Goal: Find specific fact: Find contact information

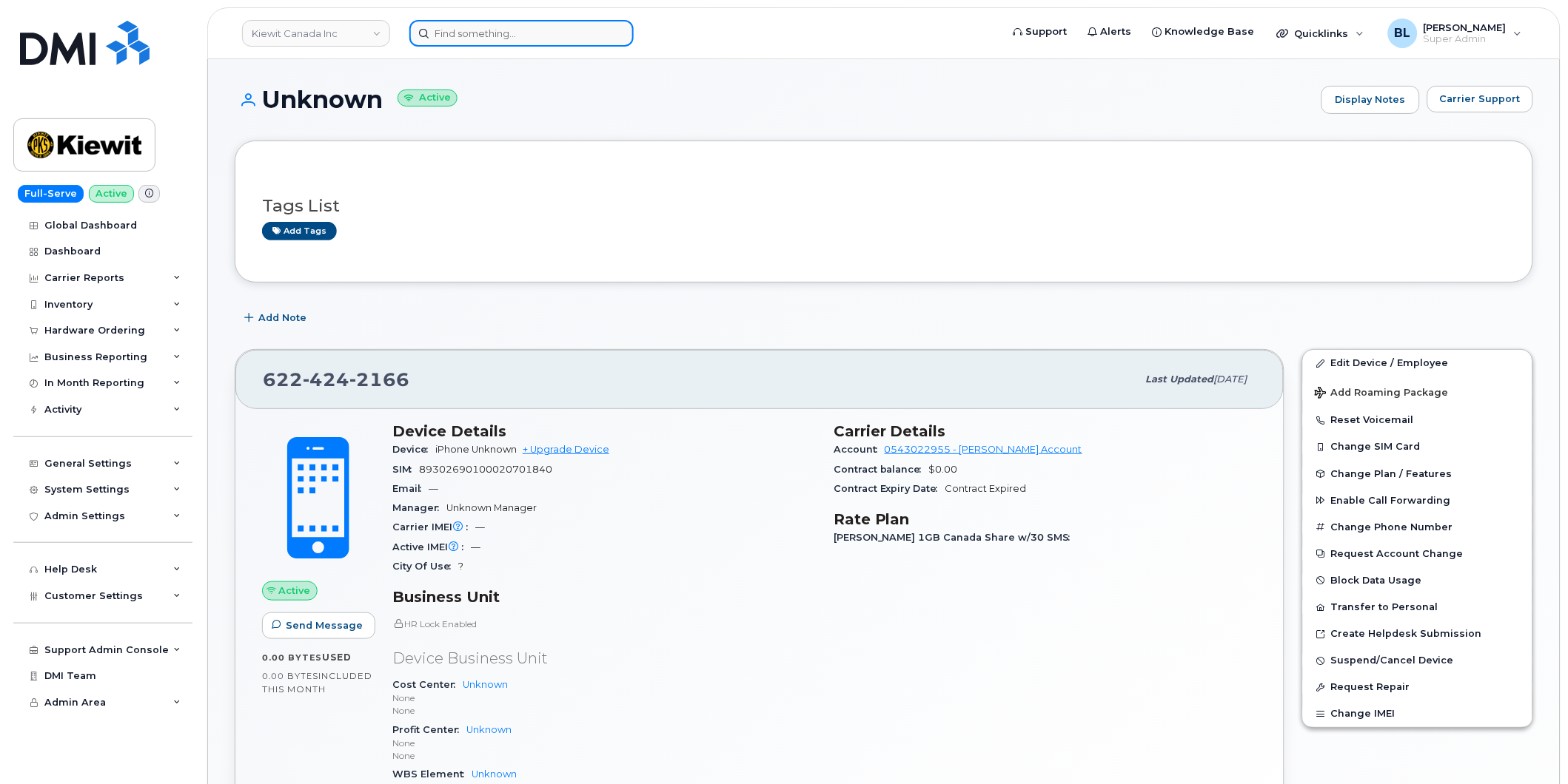
click at [573, 34] on input at bounding box center [522, 33] width 224 height 27
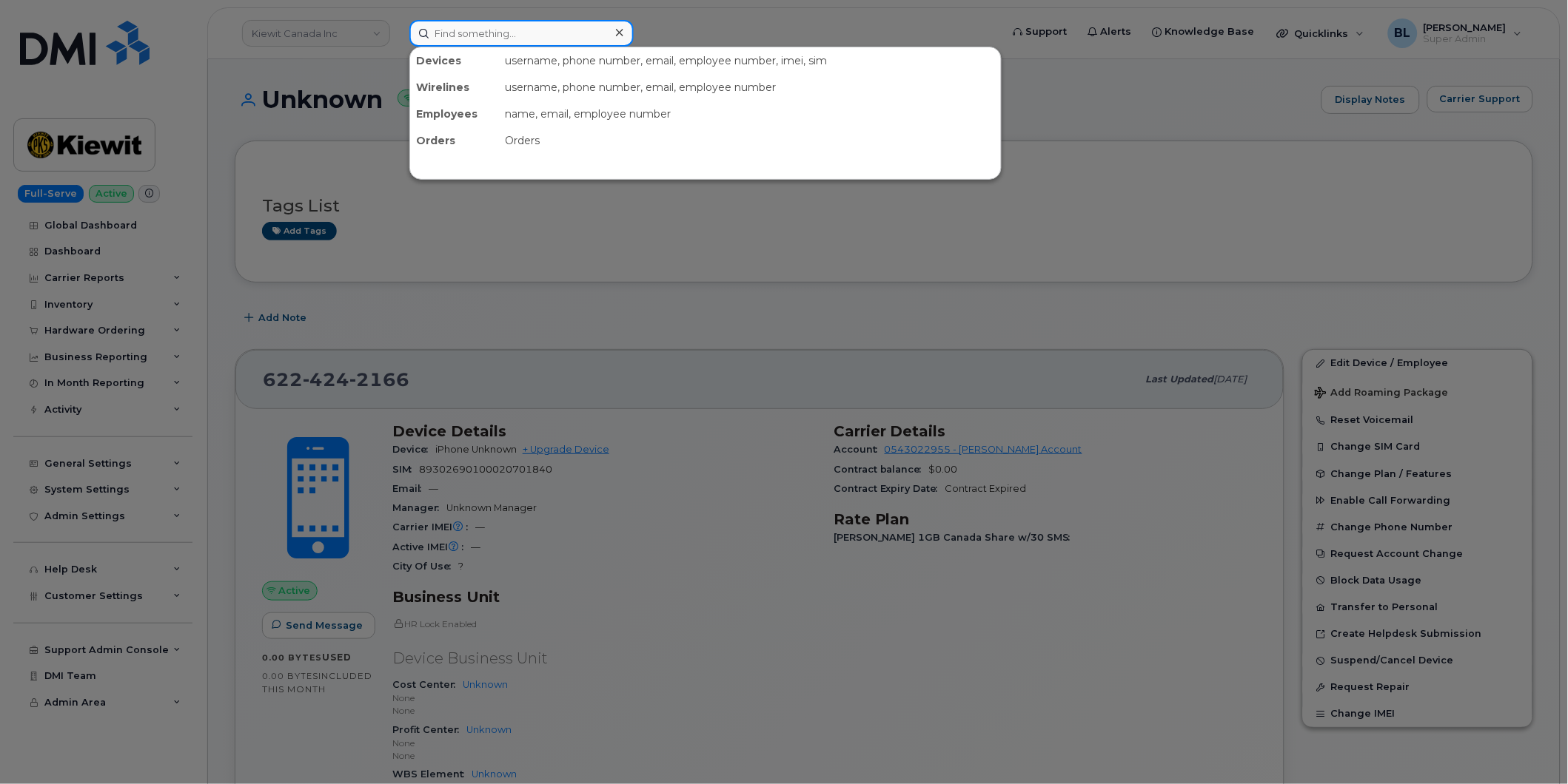
paste input "361-446-9001"
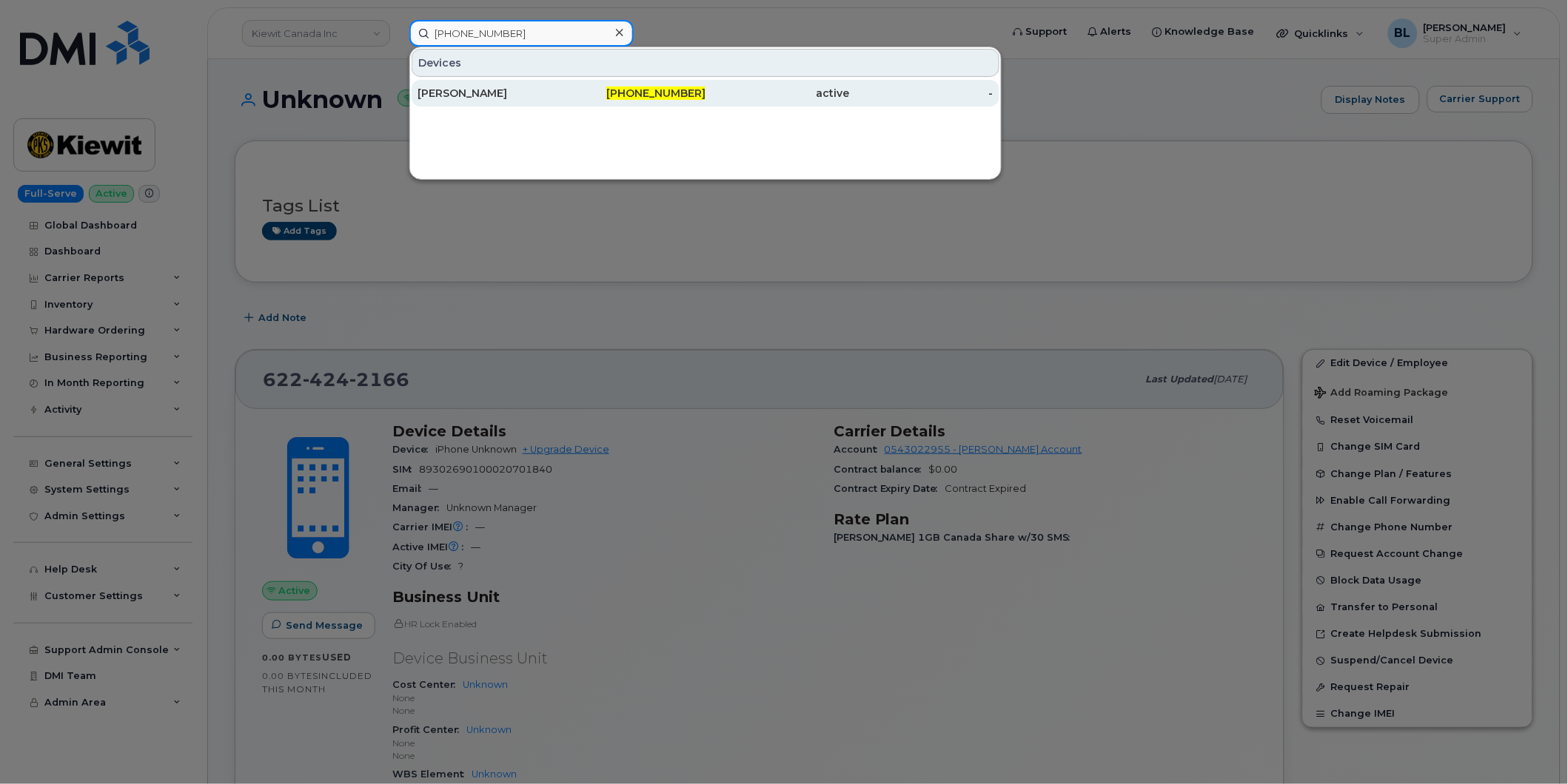
type input "361-446-9001"
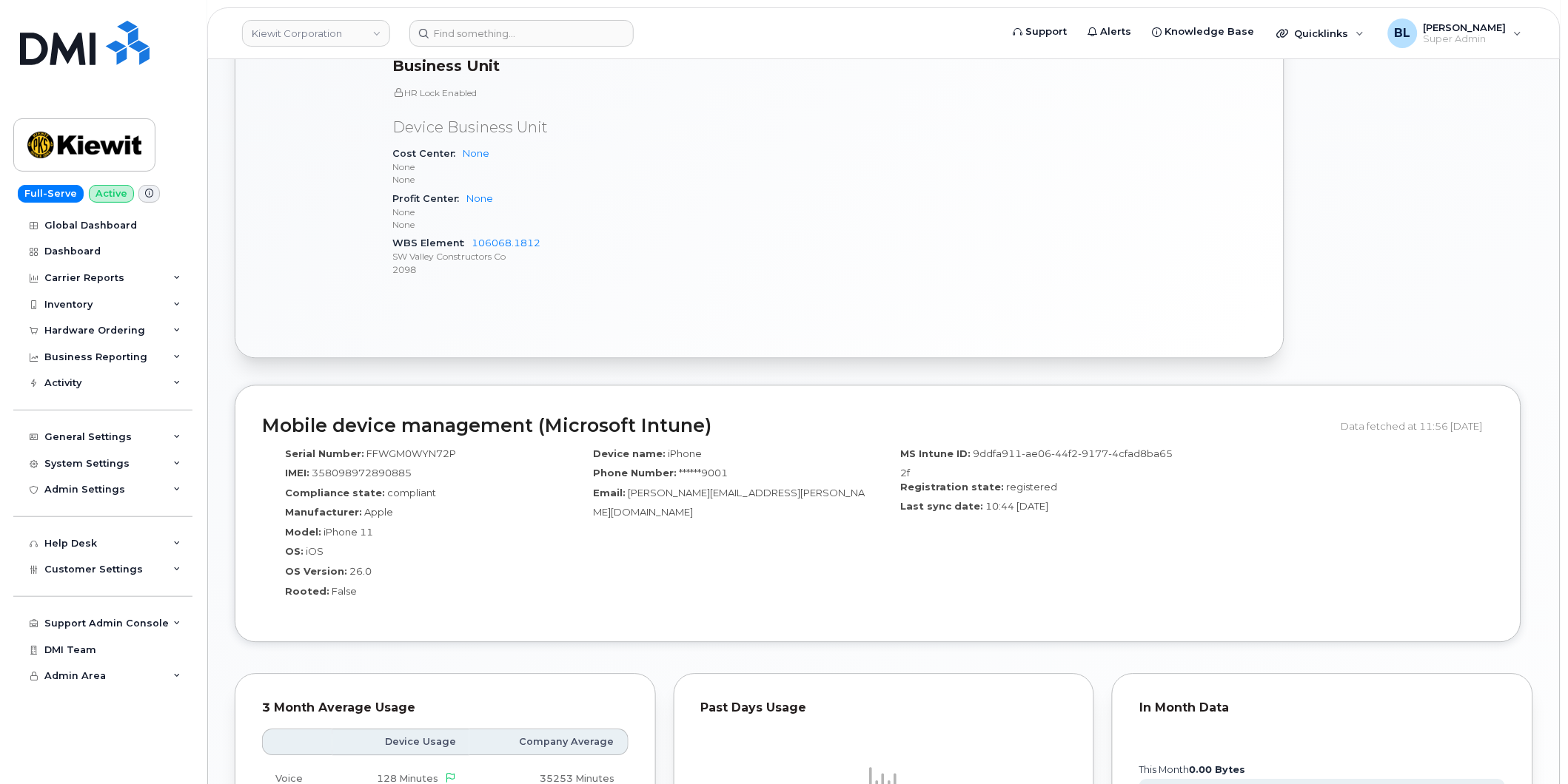
scroll to position [736, 0]
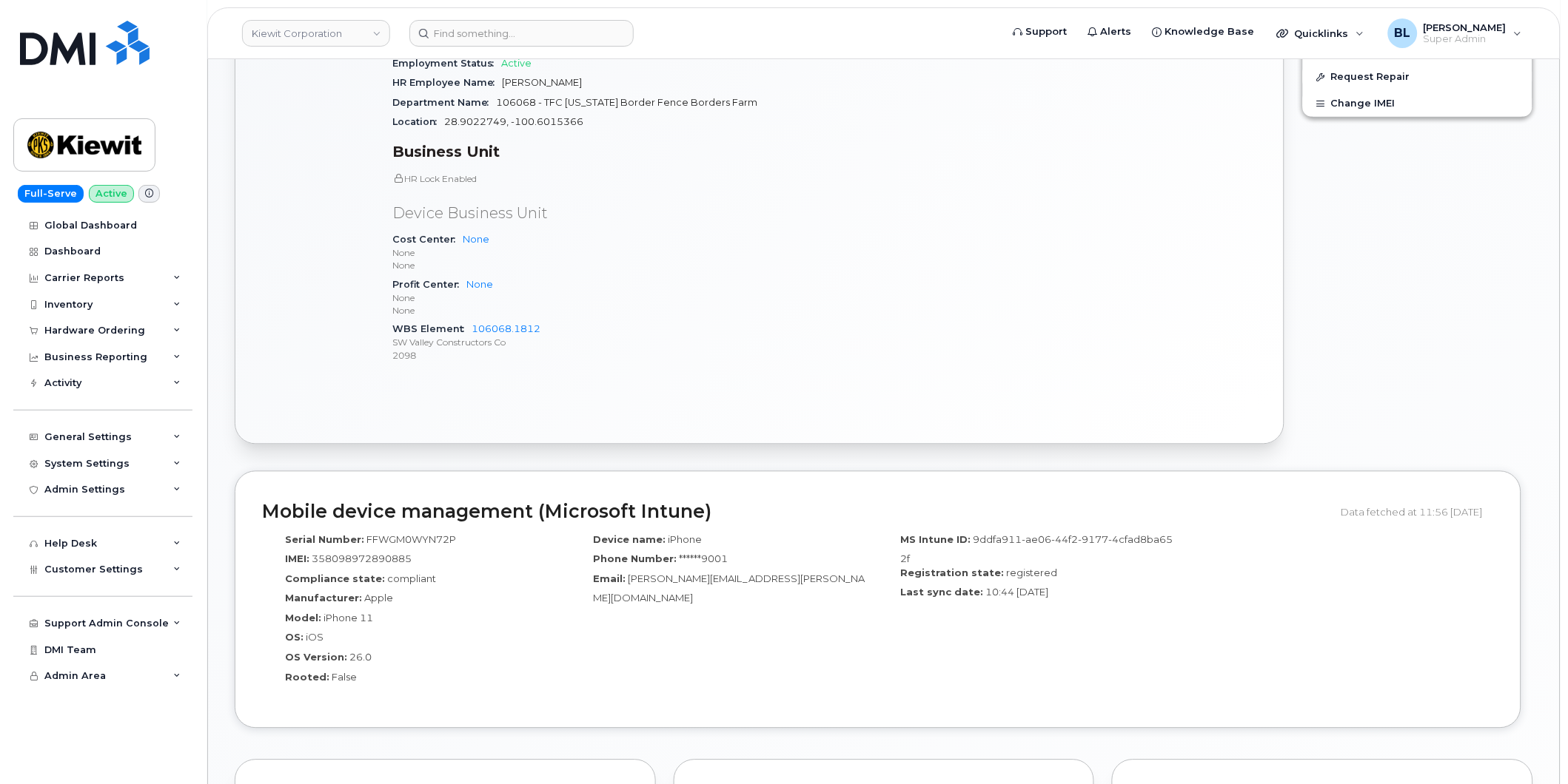
click at [1212, 675] on div "Serial Number: FFWGM0WYN72P IMEI: [TECHNICAL_ID] Compliance state: compliant Ma…" at bounding box center [878, 615] width 1232 height 175
click at [1388, 379] on div "Edit Device / Employee Add Roaming Package Reset Voicemail Change SIM Card Chan…" at bounding box center [1418, 91] width 249 height 724
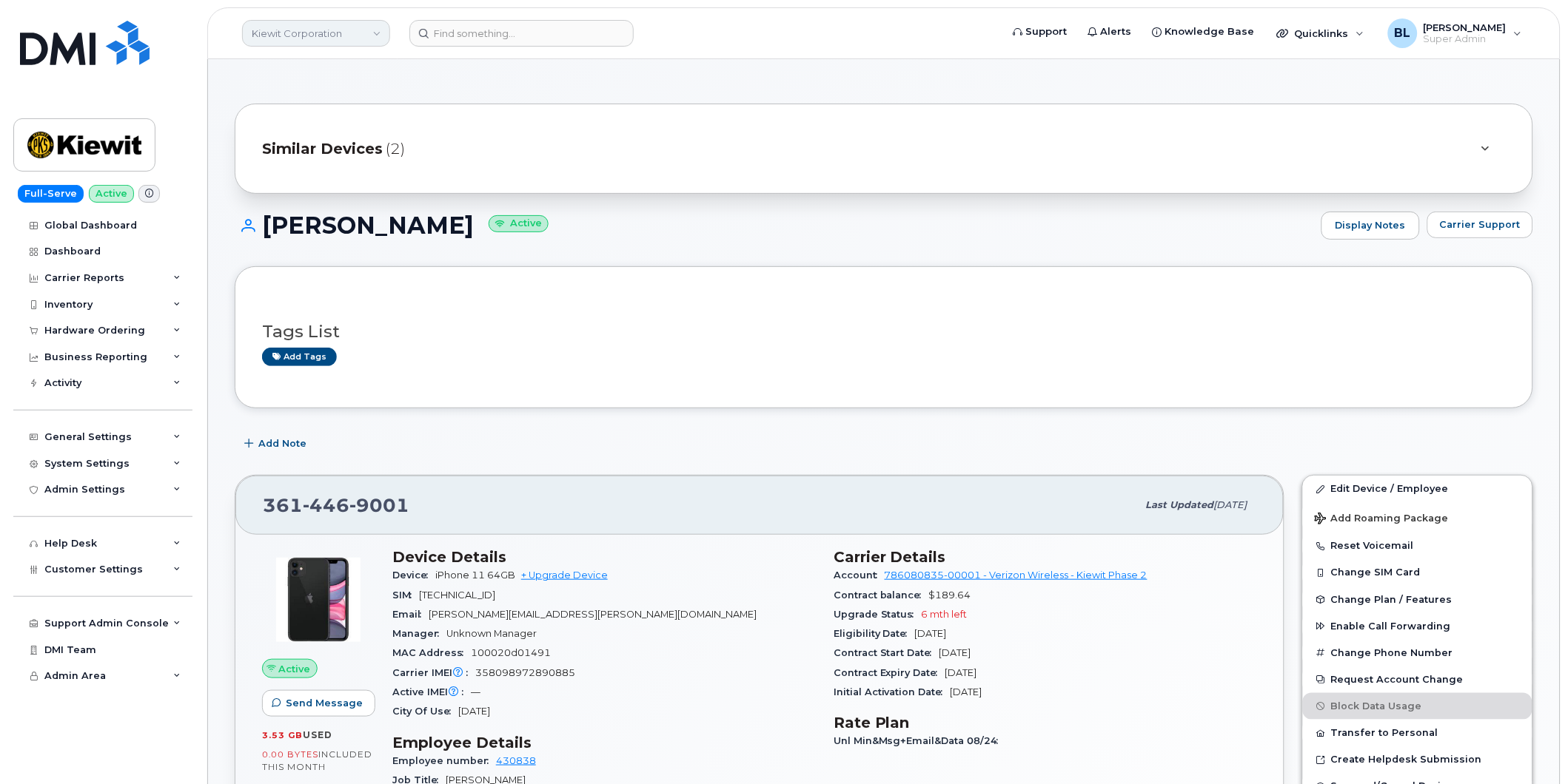
click at [328, 29] on link "Kiewit Corporation" at bounding box center [316, 33] width 148 height 27
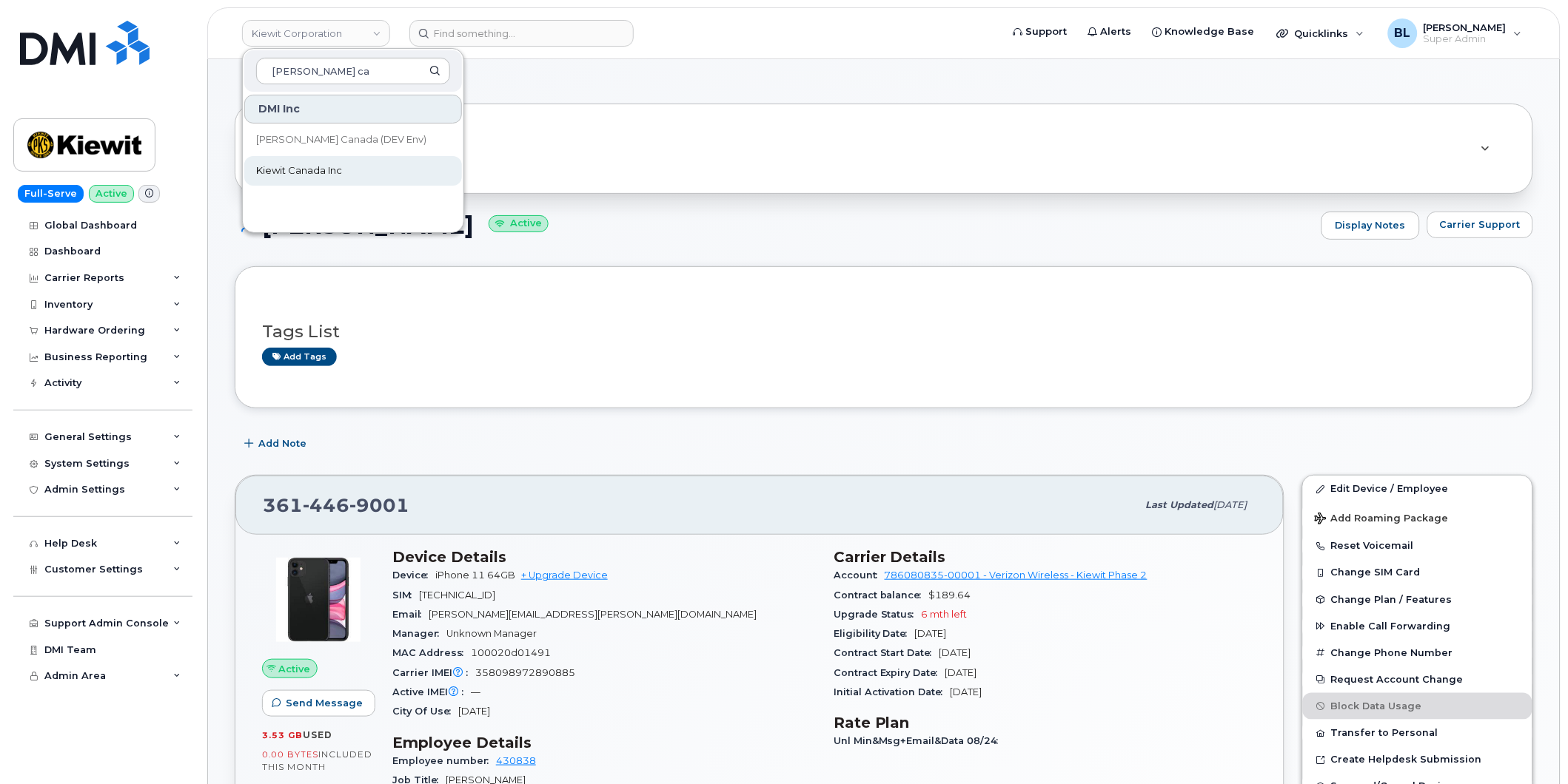
type input "kiewit ca"
click at [648, 166] on div "Similar Devices (2)" at bounding box center [863, 149] width 1202 height 35
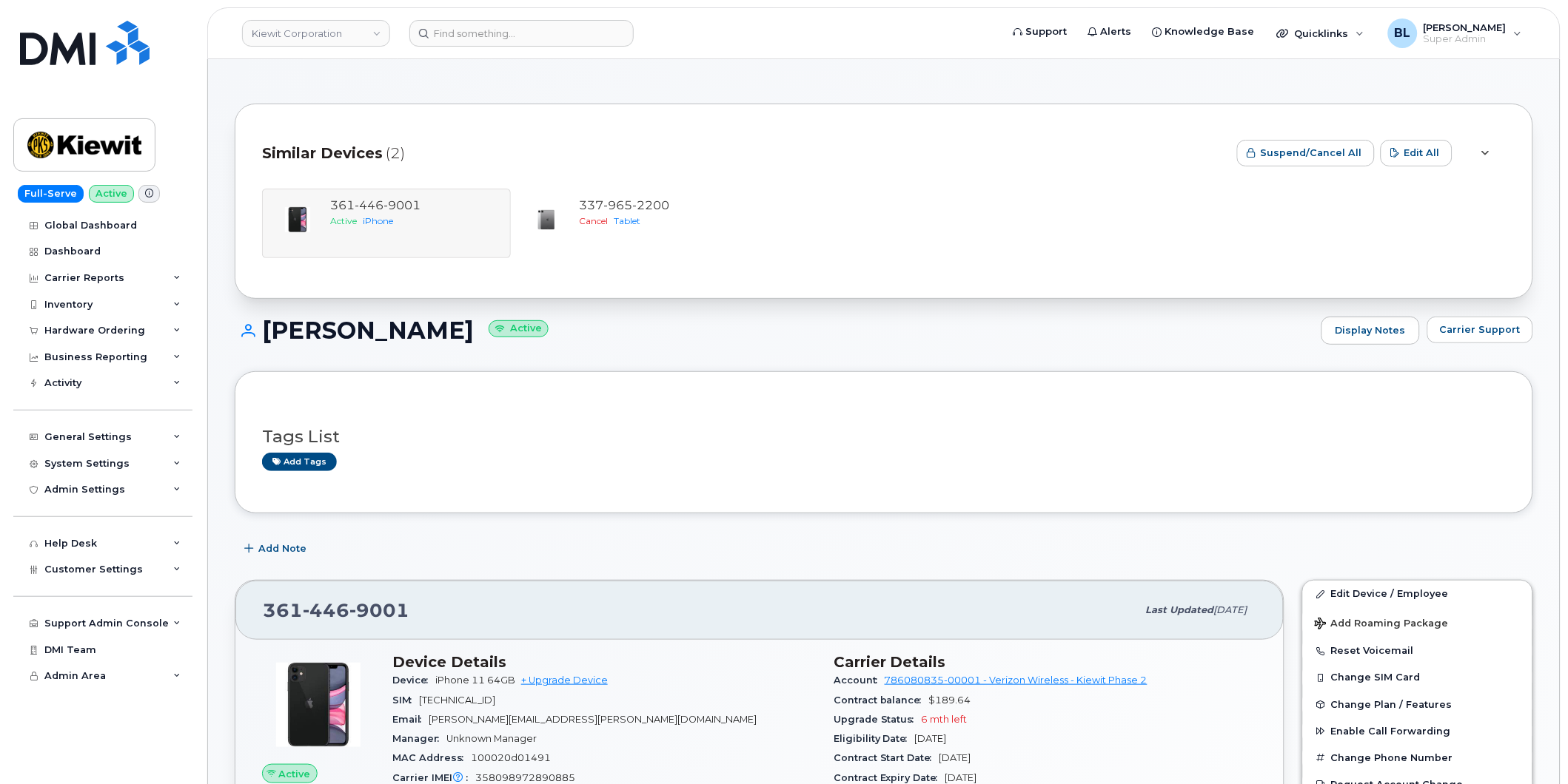
click at [556, 153] on div "Similar Devices (2)" at bounding box center [743, 154] width 963 height 45
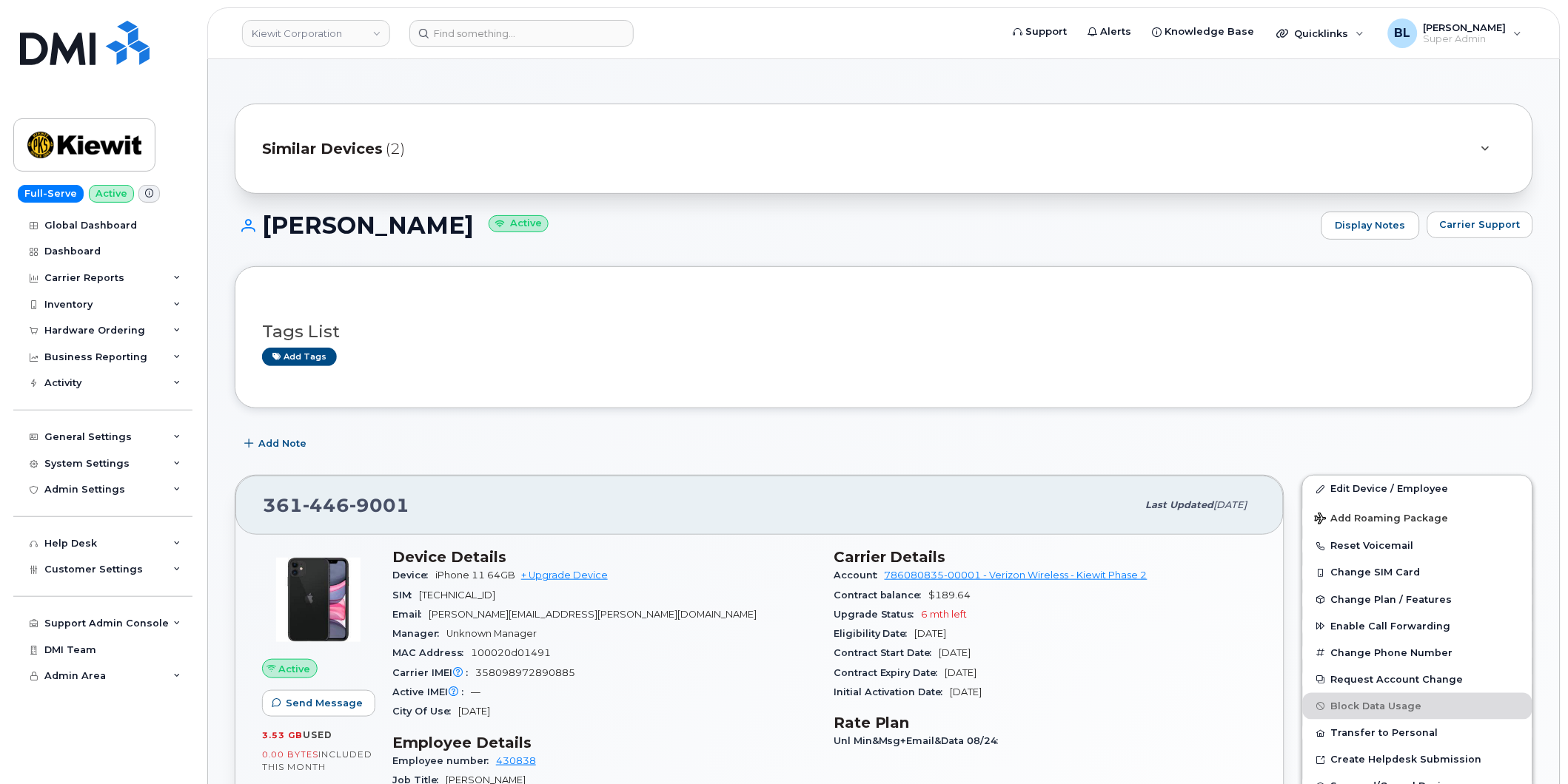
drag, startPoint x: 709, startPoint y: 353, endPoint x: 731, endPoint y: 361, distance: 23.4
click at [713, 356] on div "Add tags" at bounding box center [878, 357] width 1232 height 19
click at [143, 572] on div "Customer Settings" at bounding box center [103, 569] width 180 height 27
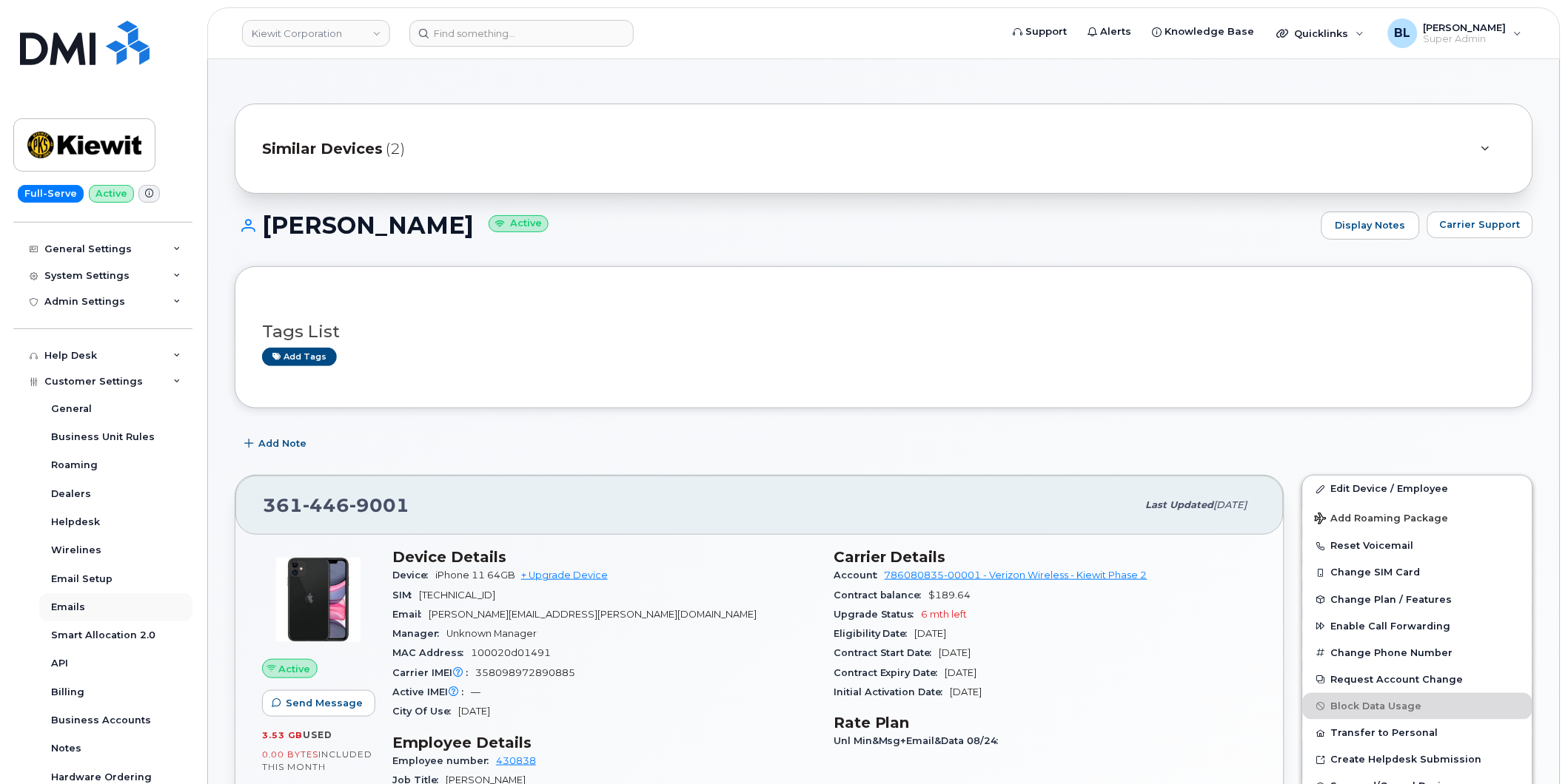
scroll to position [219, 0]
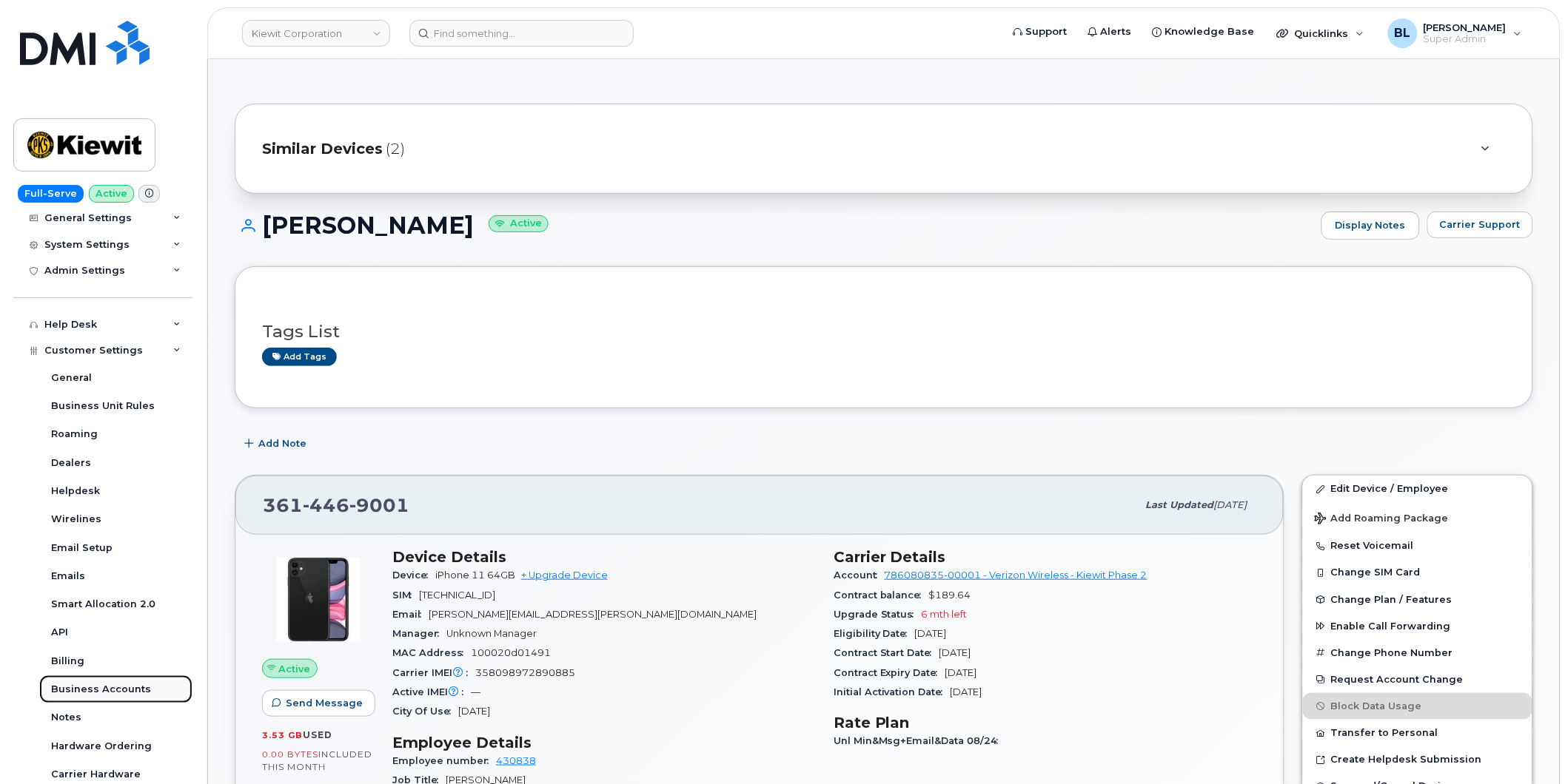
drag, startPoint x: 131, startPoint y: 686, endPoint x: 137, endPoint y: 678, distance: 10.0
click at [116, 362] on div "Customer Settings" at bounding box center [103, 350] width 180 height 27
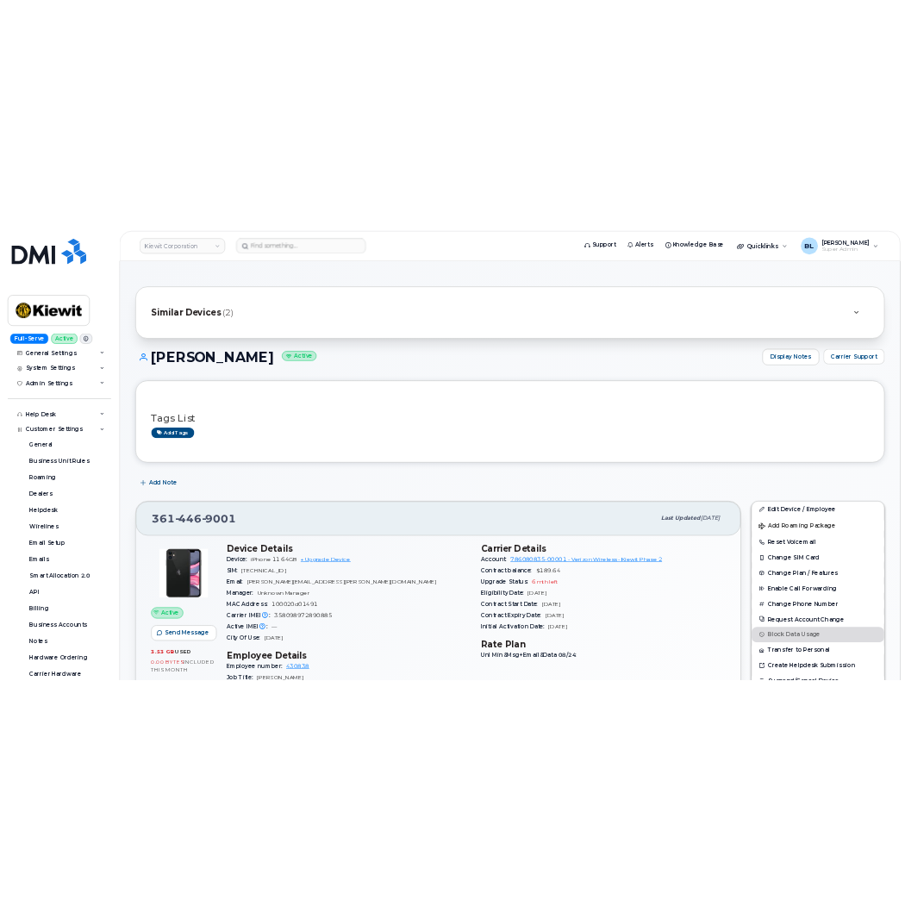
scroll to position [0, 0]
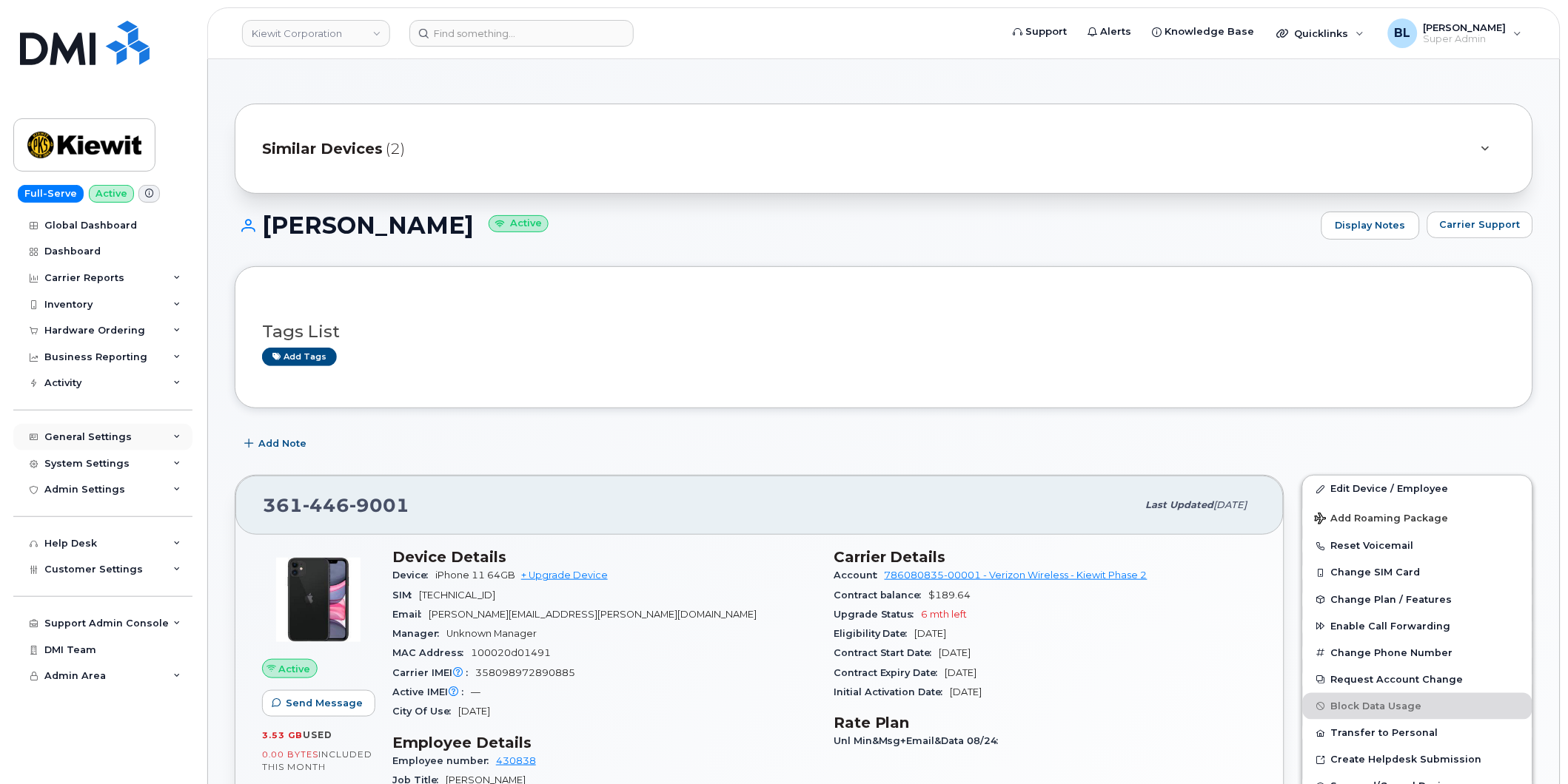
click at [125, 430] on div "General Settings" at bounding box center [103, 437] width 180 height 27
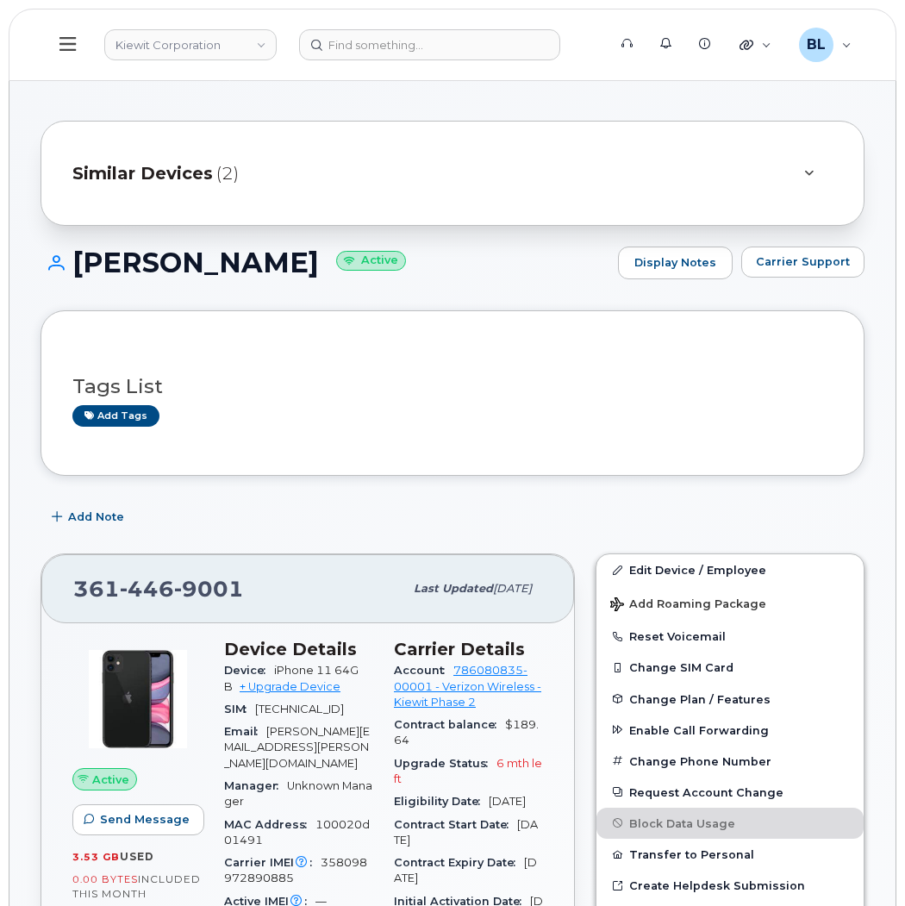
click at [165, 588] on span "446" at bounding box center [147, 589] width 54 height 26
click at [165, 586] on span "446" at bounding box center [147, 589] width 54 height 26
copy span "361 446 9001"
drag, startPoint x: 530, startPoint y: 240, endPoint x: 520, endPoint y: 221, distance: 21.6
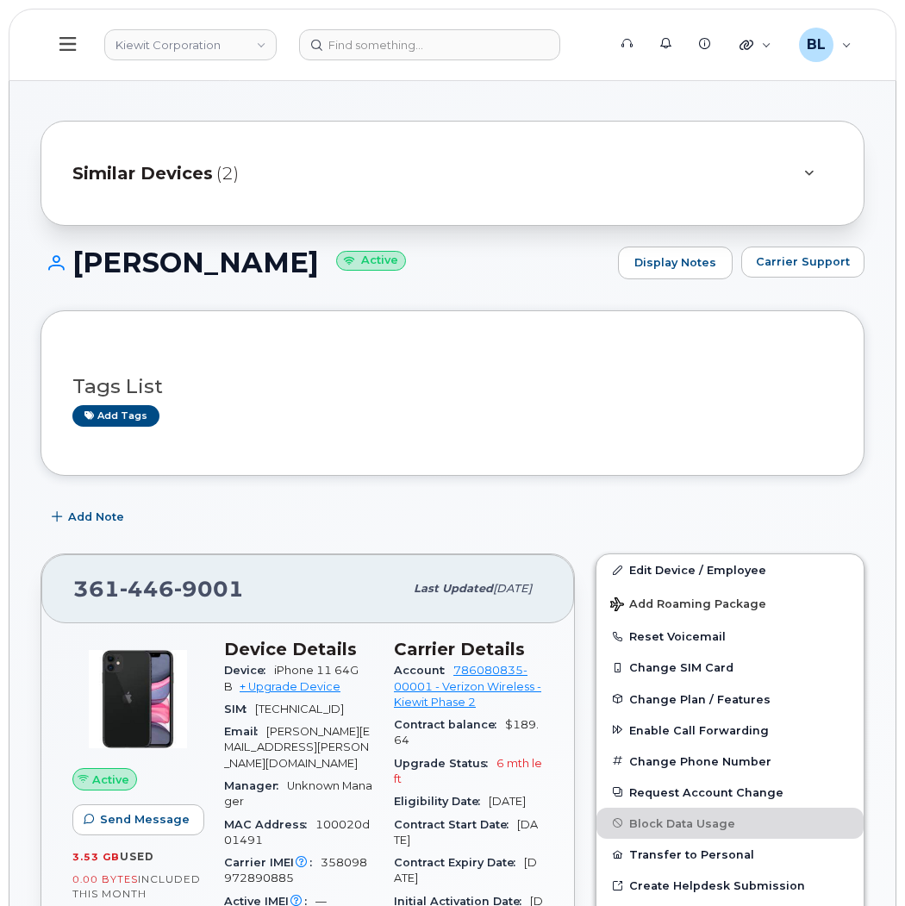
click at [143, 595] on span "446" at bounding box center [147, 589] width 54 height 26
copy span "361 446 9001"
click at [81, 258] on h1 "LAZARO ARVIZU Active" at bounding box center [324, 262] width 569 height 30
drag, startPoint x: 61, startPoint y: 261, endPoint x: 319, endPoint y: 270, distance: 257.8
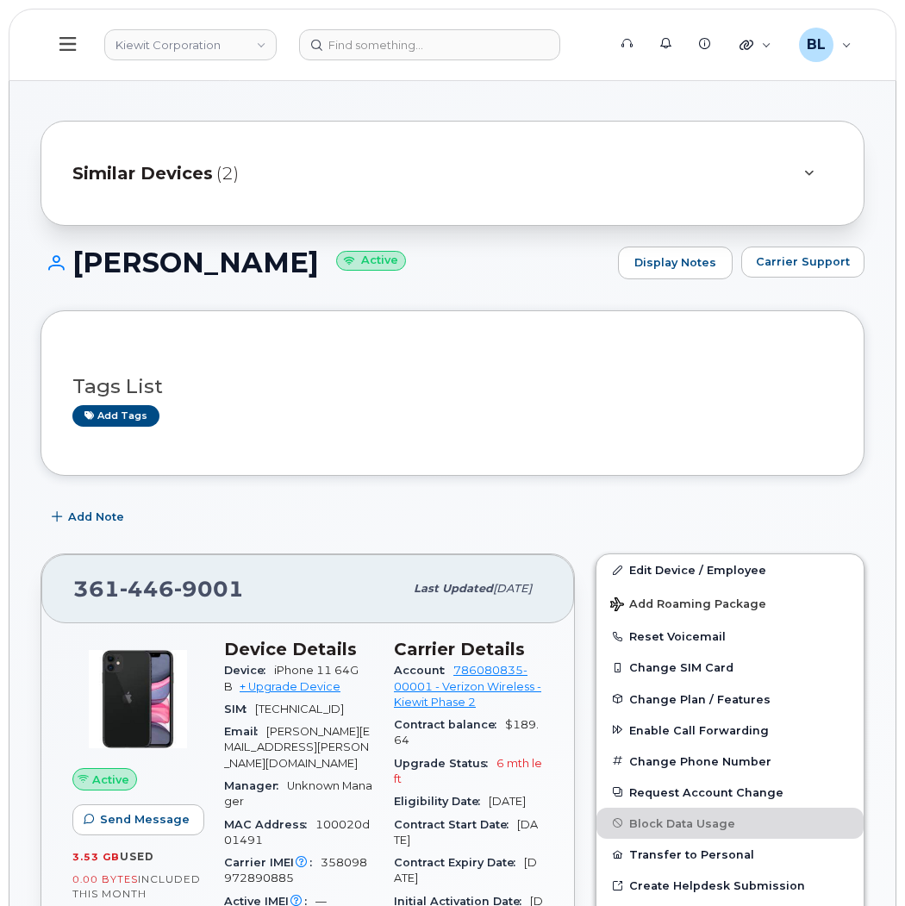
click at [319, 270] on h1 "LAZARO ARVIZU Active" at bounding box center [324, 262] width 569 height 30
copy h1 "LAZARO ARVIZU"
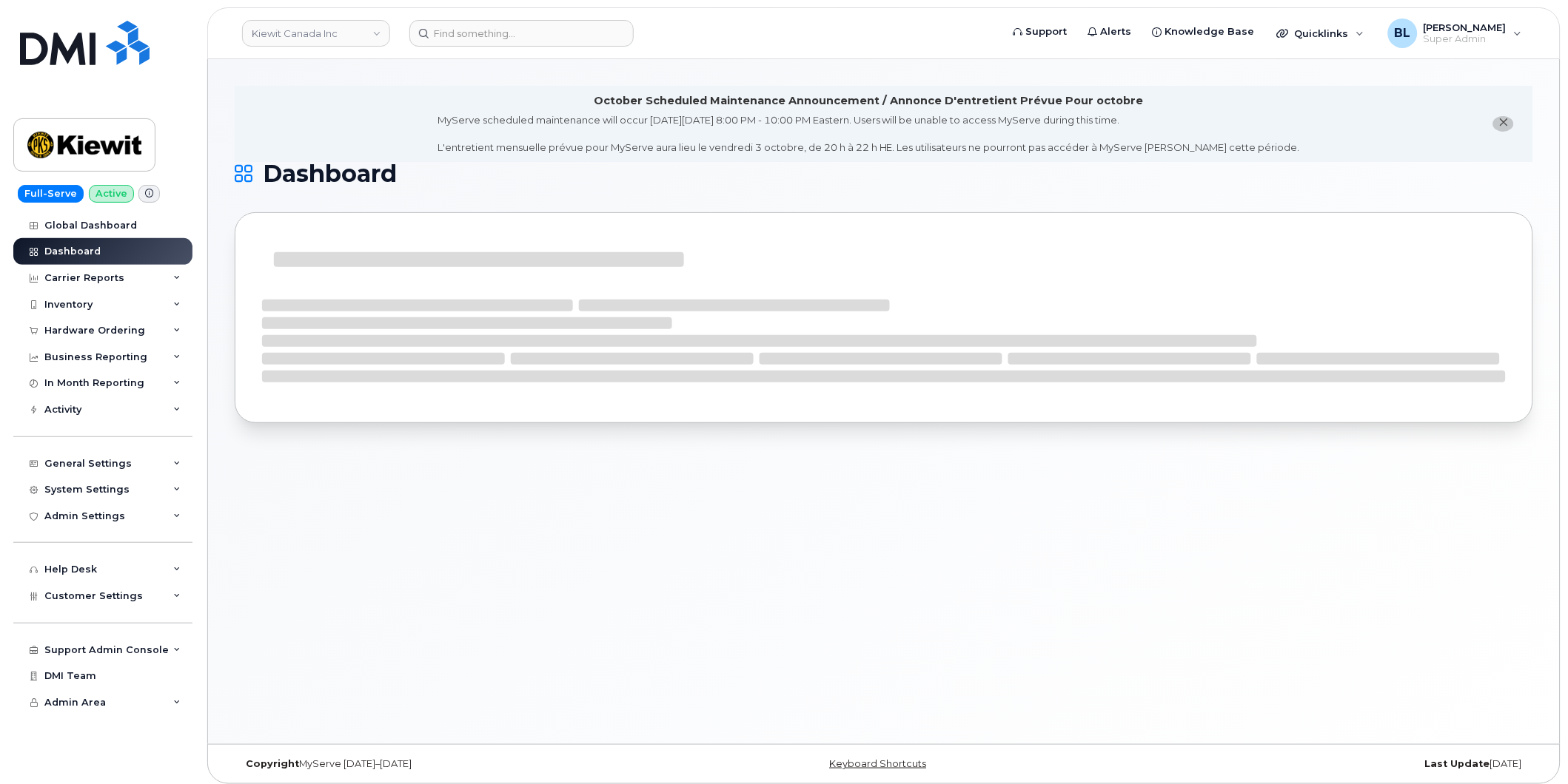
click at [119, 612] on div "Support Admin Console Add New Customer Customer Prospects Emails Sms Messages D…" at bounding box center [105, 636] width 183 height 54
click at [127, 604] on div "Customer Settings" at bounding box center [103, 596] width 180 height 27
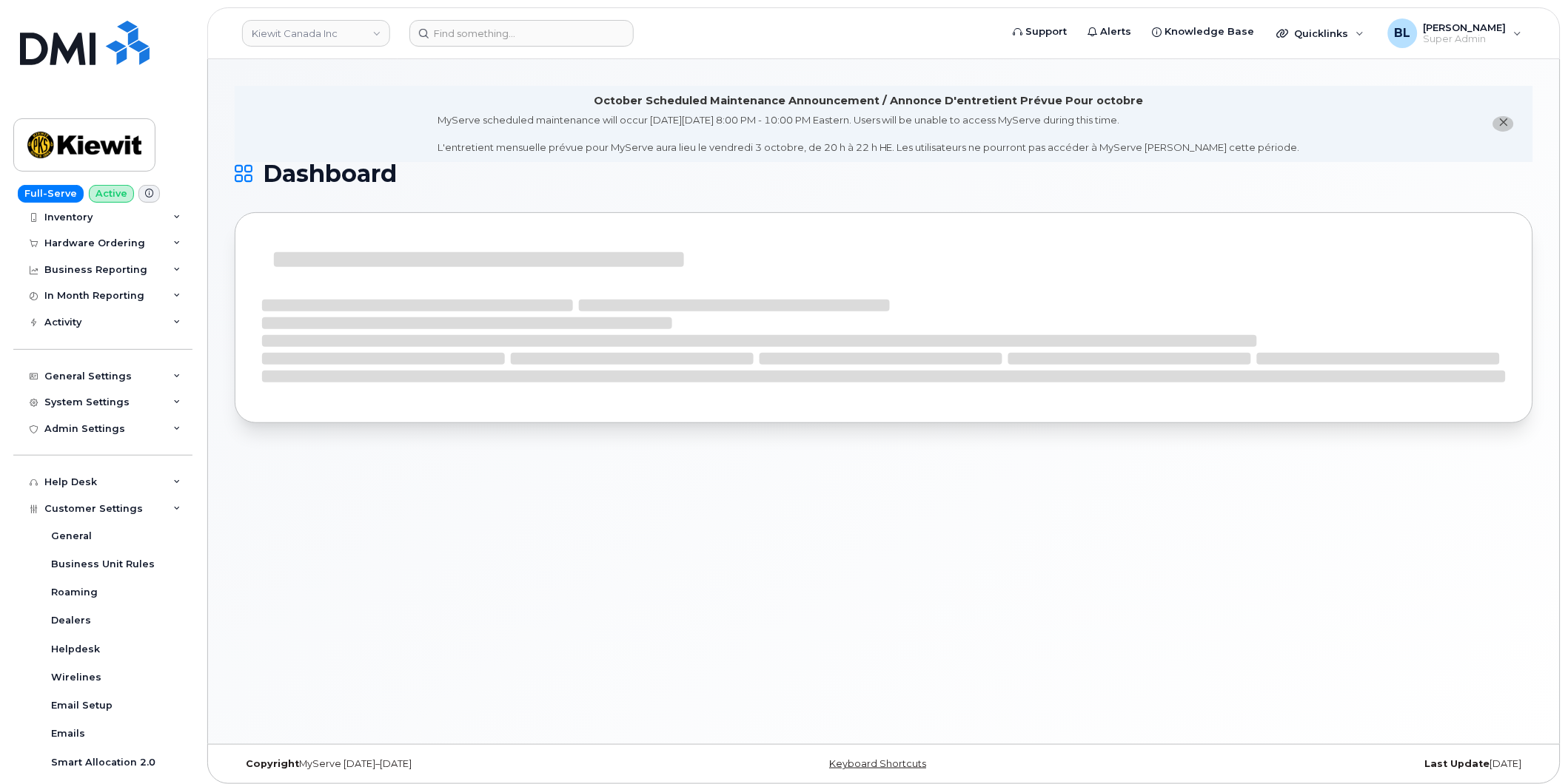
scroll to position [356, 0]
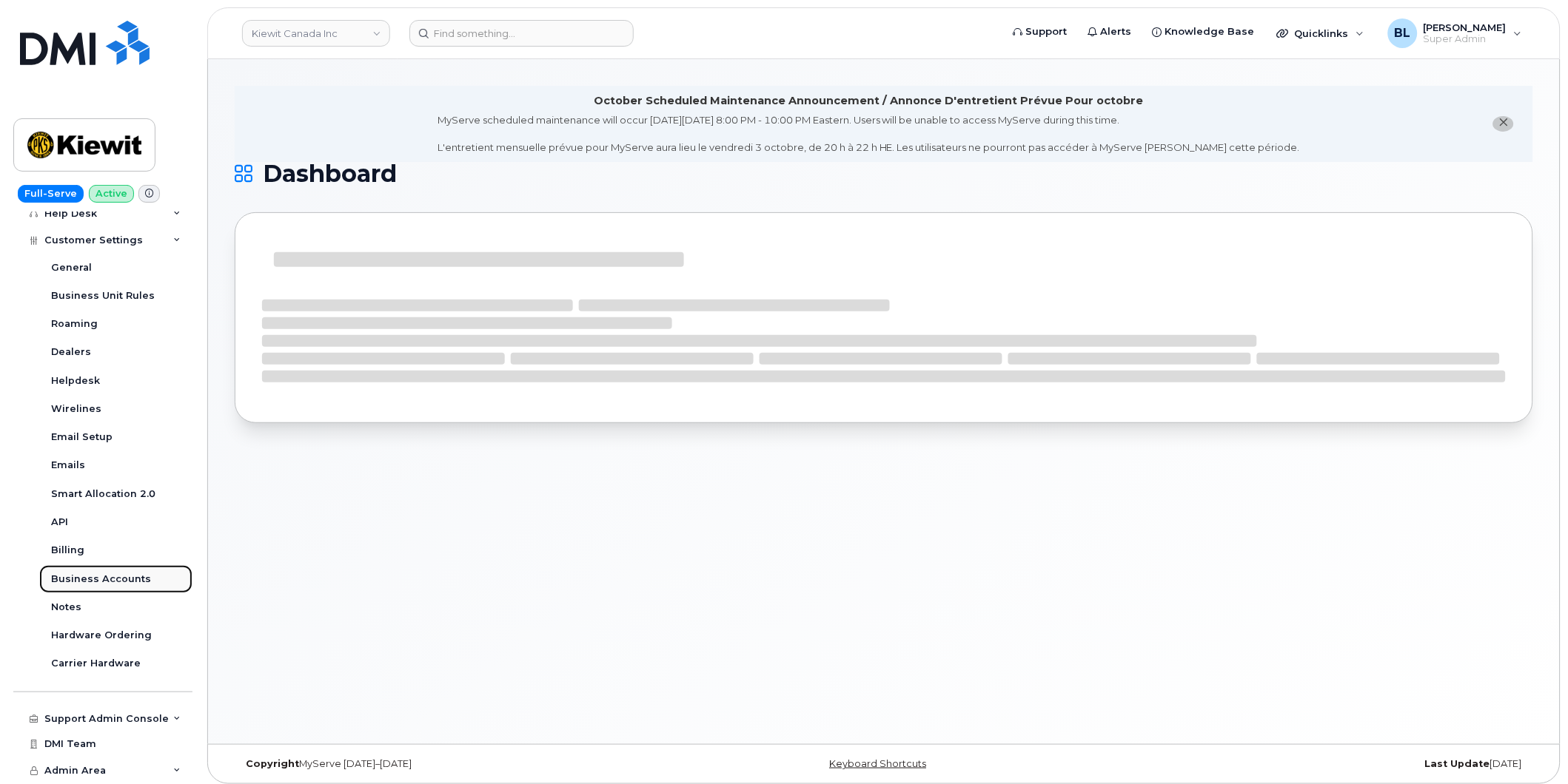
click at [153, 586] on link "Business Accounts" at bounding box center [116, 579] width 153 height 28
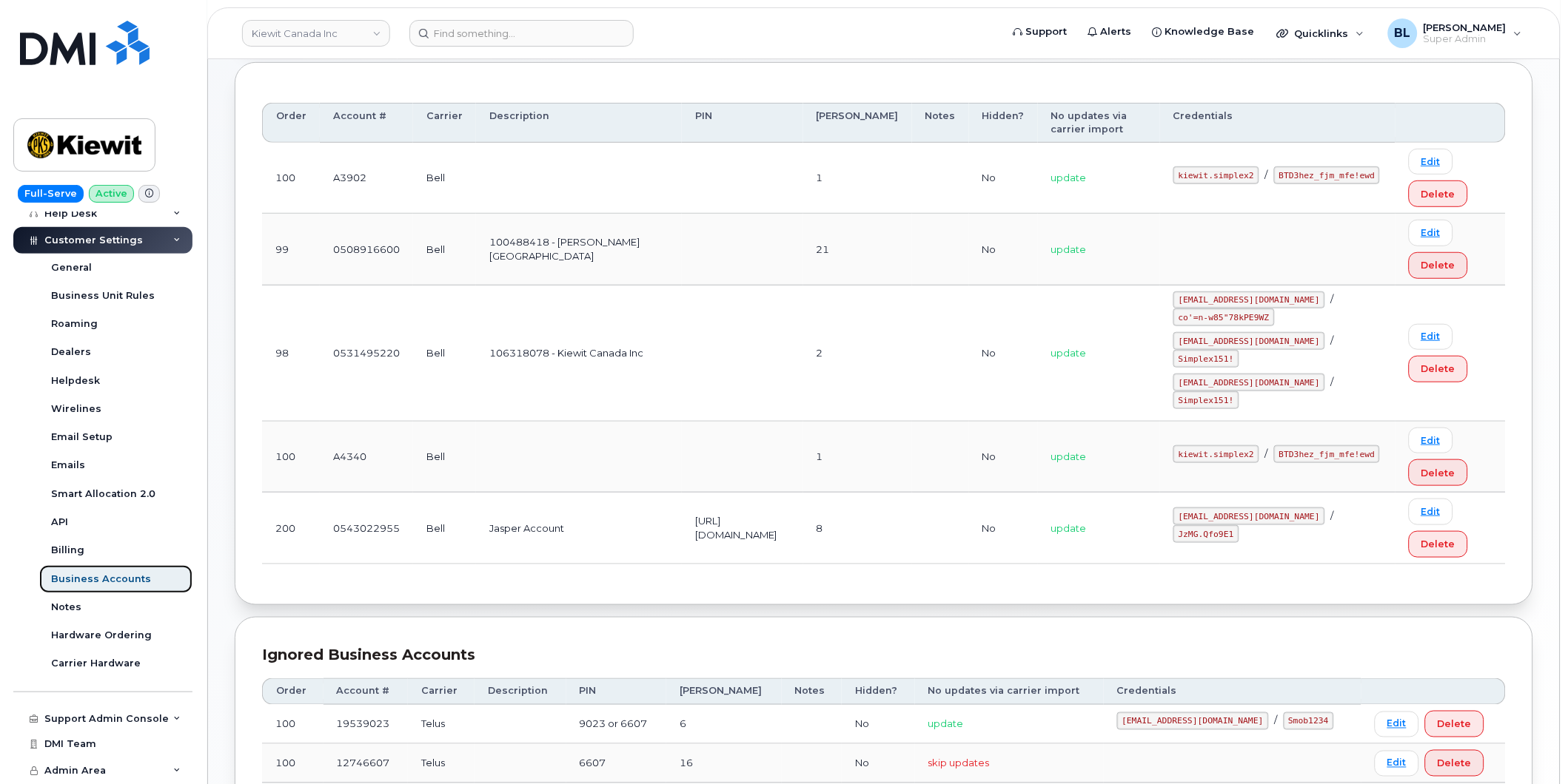
scroll to position [219, 0]
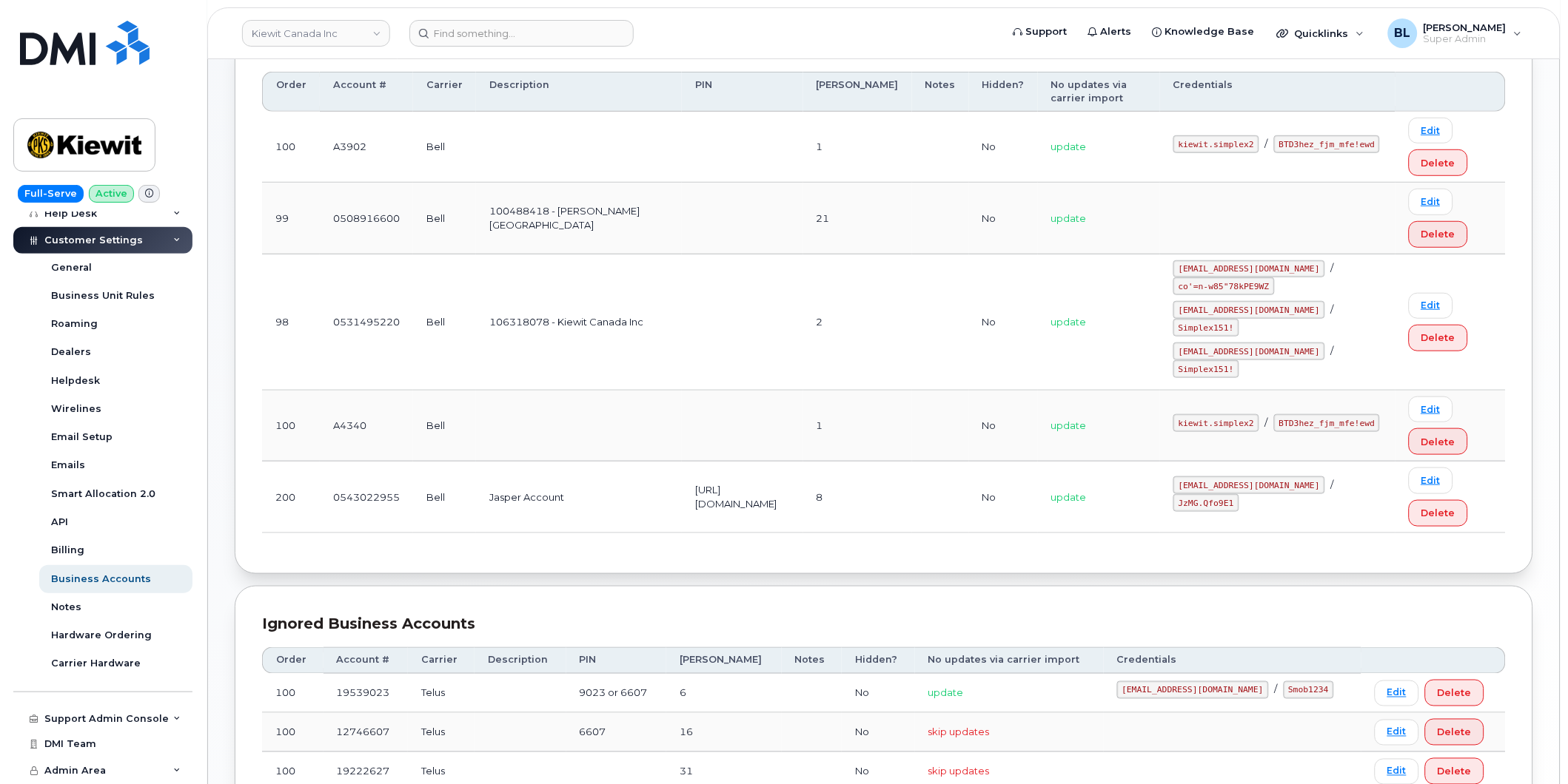
click at [709, 297] on td at bounding box center [742, 322] width 121 height 137
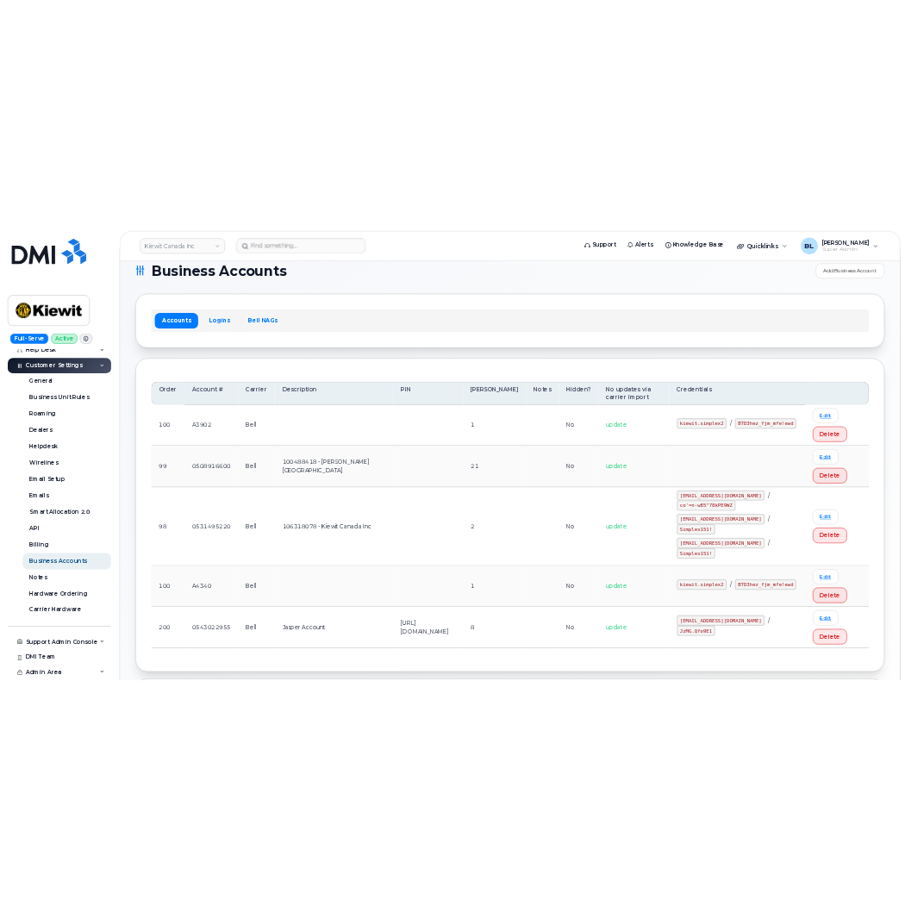
scroll to position [0, 0]
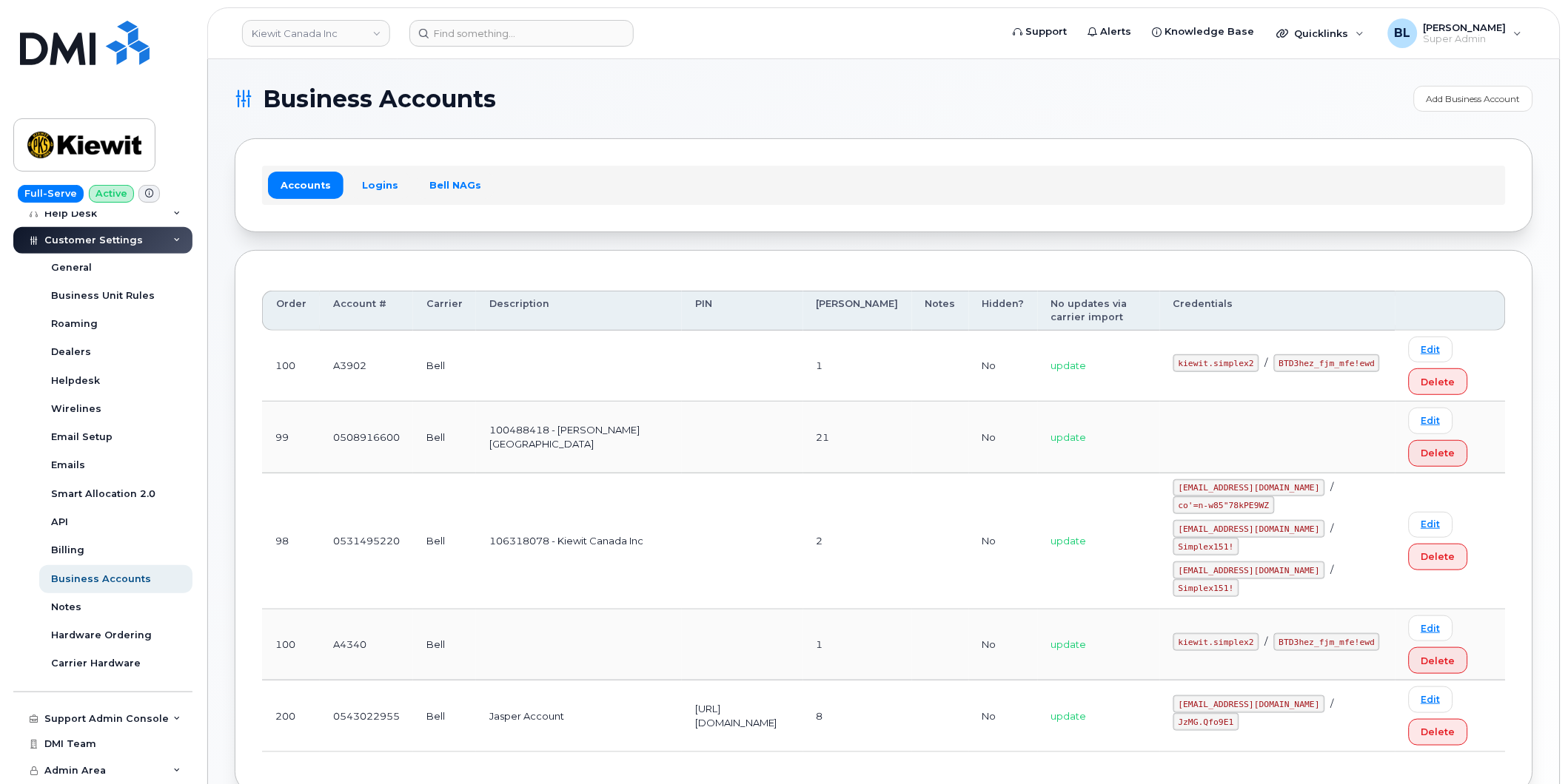
click at [554, 126] on section "Business Accounts Add Business Account Accounts Logins Bell NAGs Order Account …" at bounding box center [883, 568] width 1298 height 965
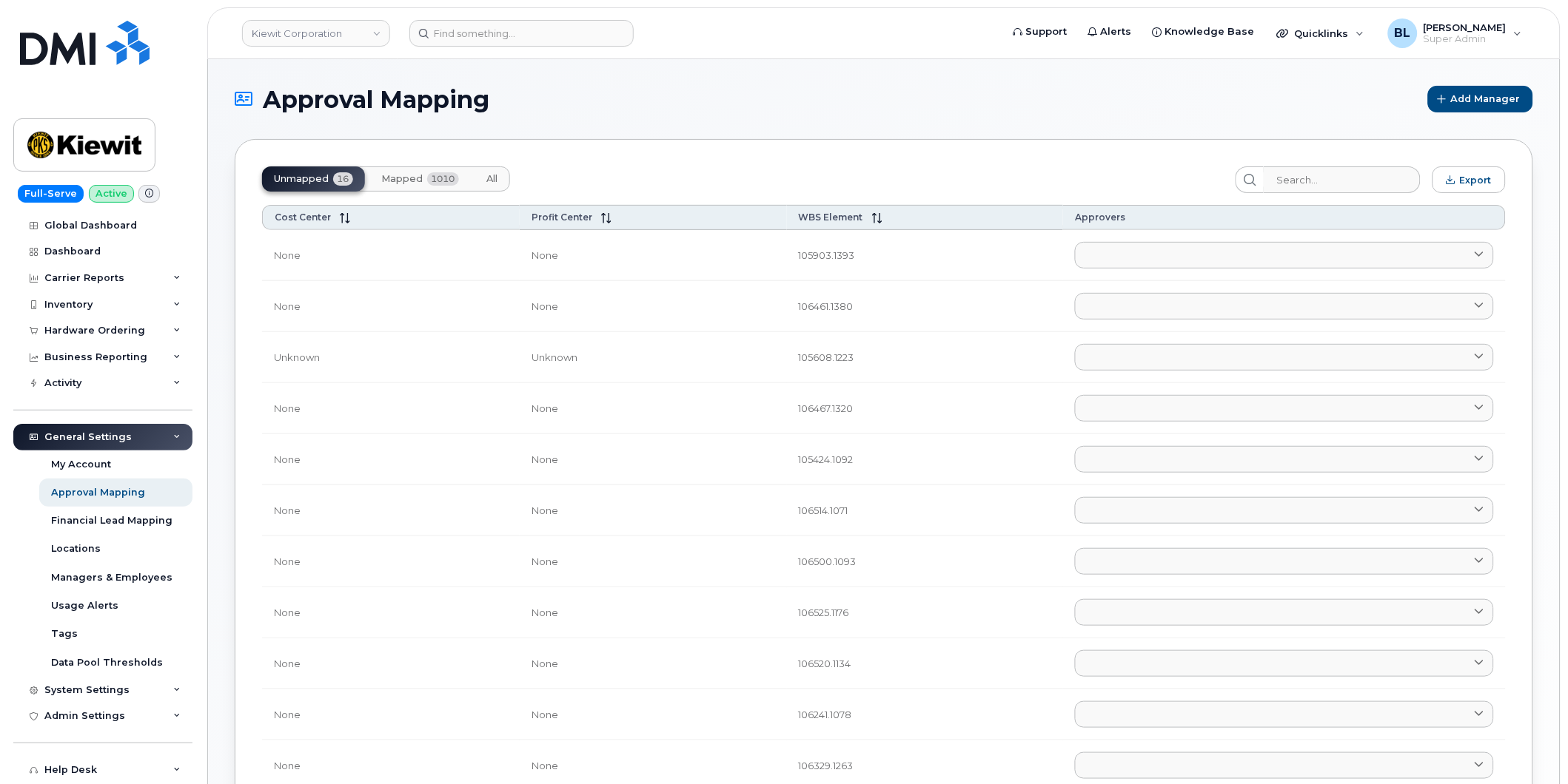
click at [446, 189] on button "Mapped 1010" at bounding box center [420, 179] width 101 height 25
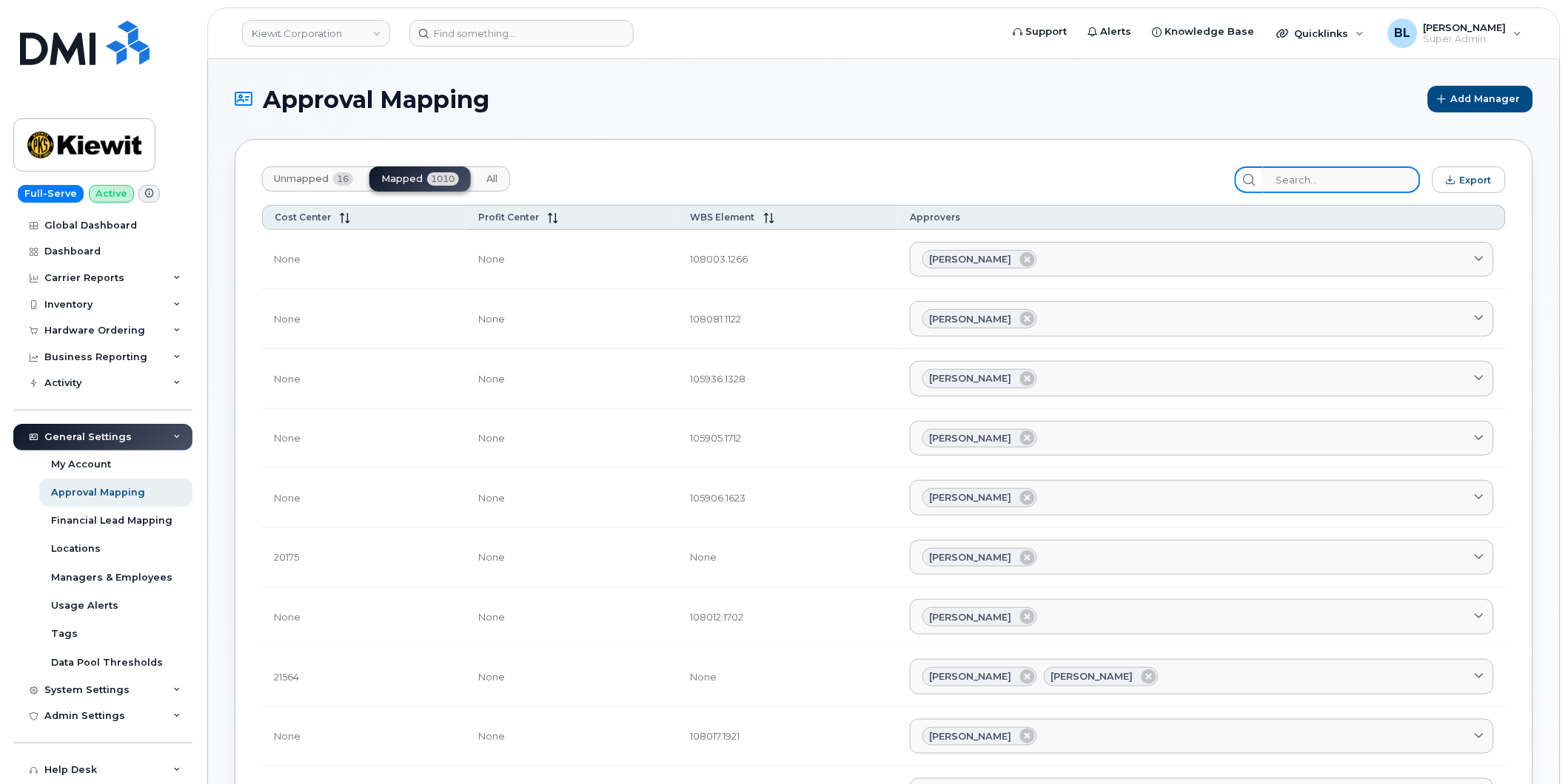
click at [1383, 185] on input "search" at bounding box center [1342, 179] width 158 height 27
paste input "106068"
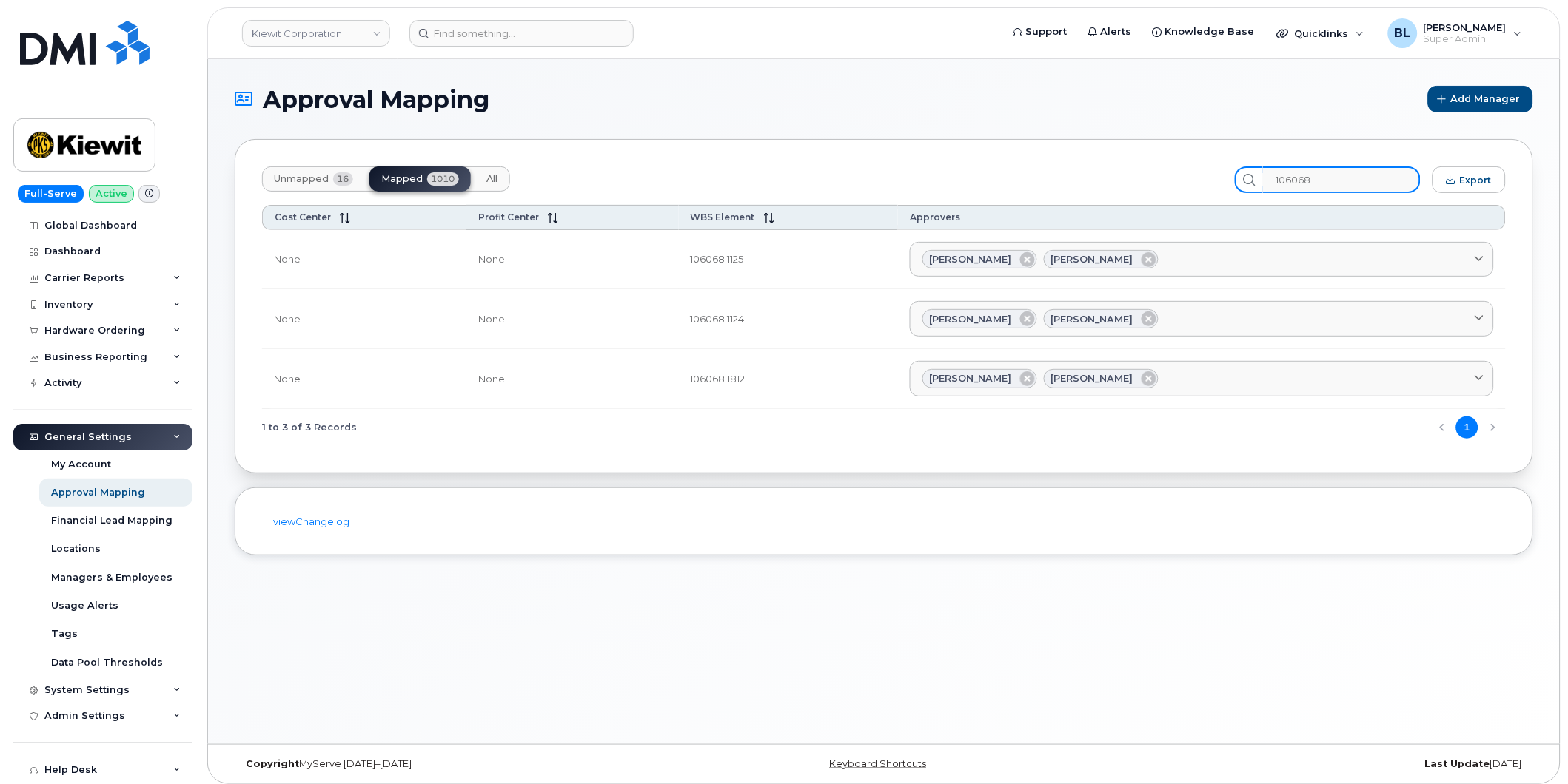
type input "106068"
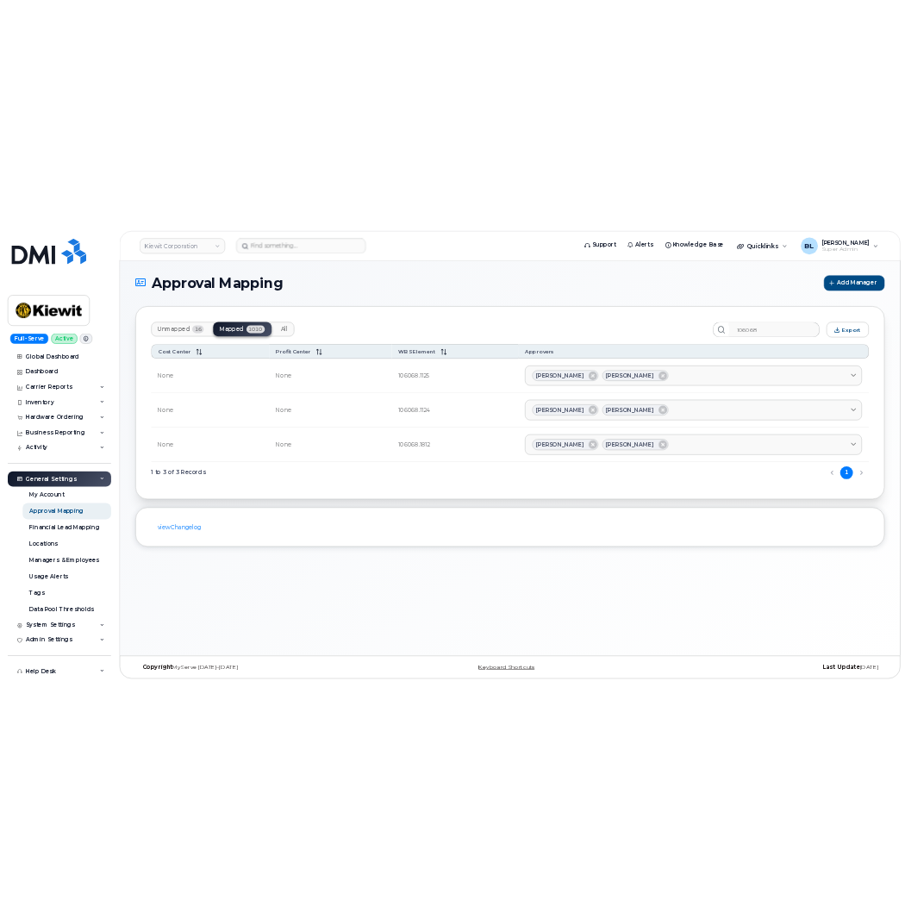
scroll to position [9, 0]
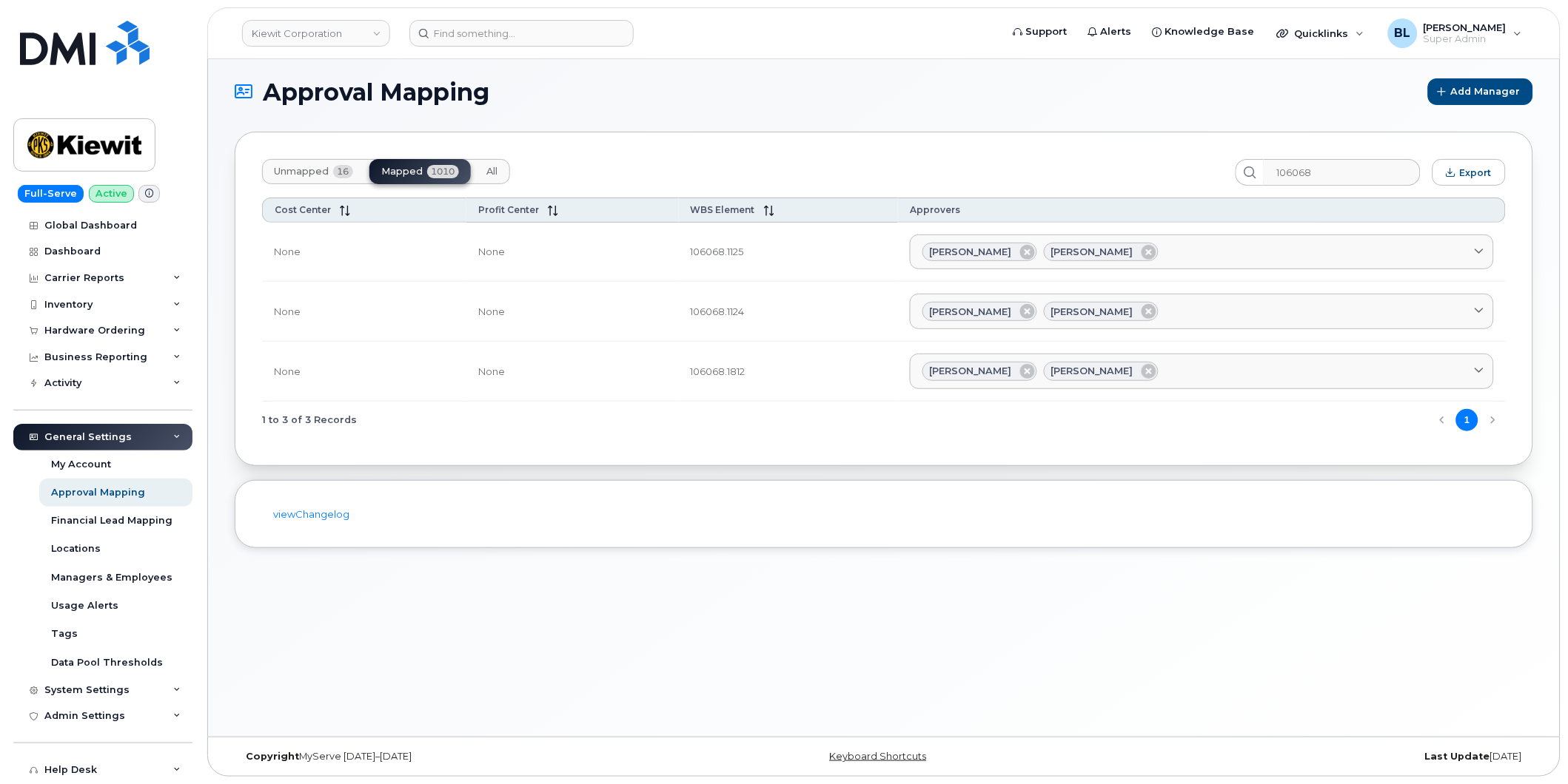
click at [634, 645] on div "Approval Mapping Add Manager Unmapped 16 Mapped 1010 All 106068 Export Cost Cen…" at bounding box center [883, 394] width 1351 height 685
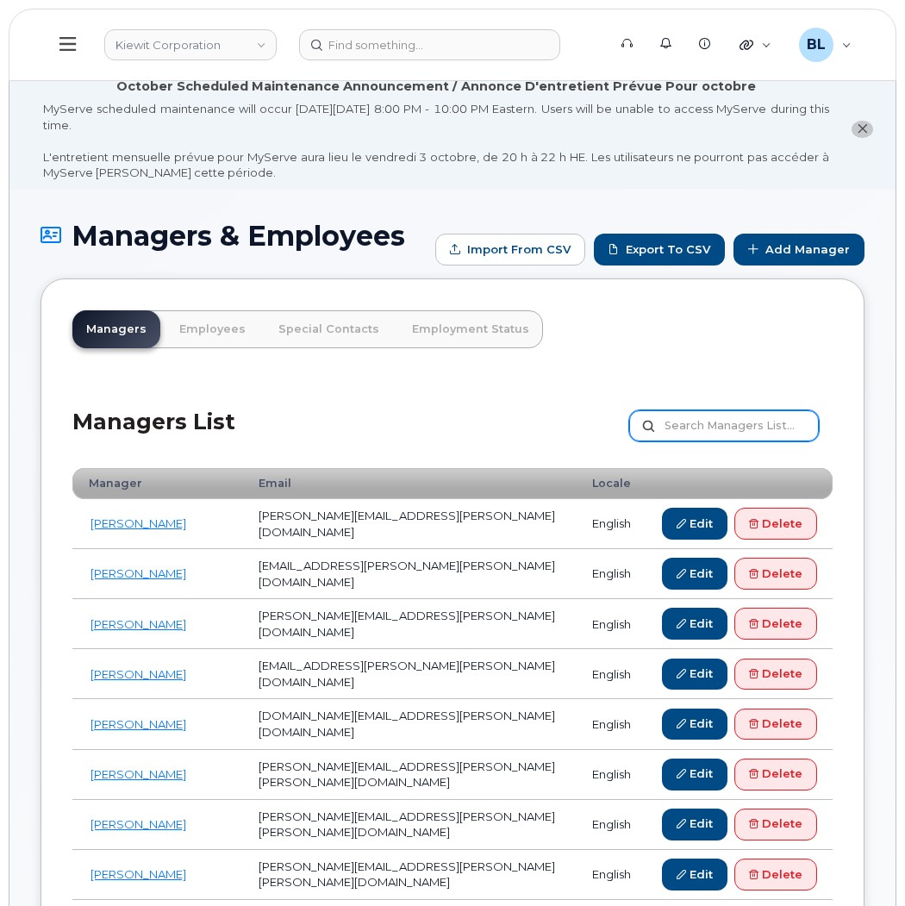
click at [744, 431] on input "text" at bounding box center [724, 425] width 190 height 31
type input "[PERSON_NAME]"
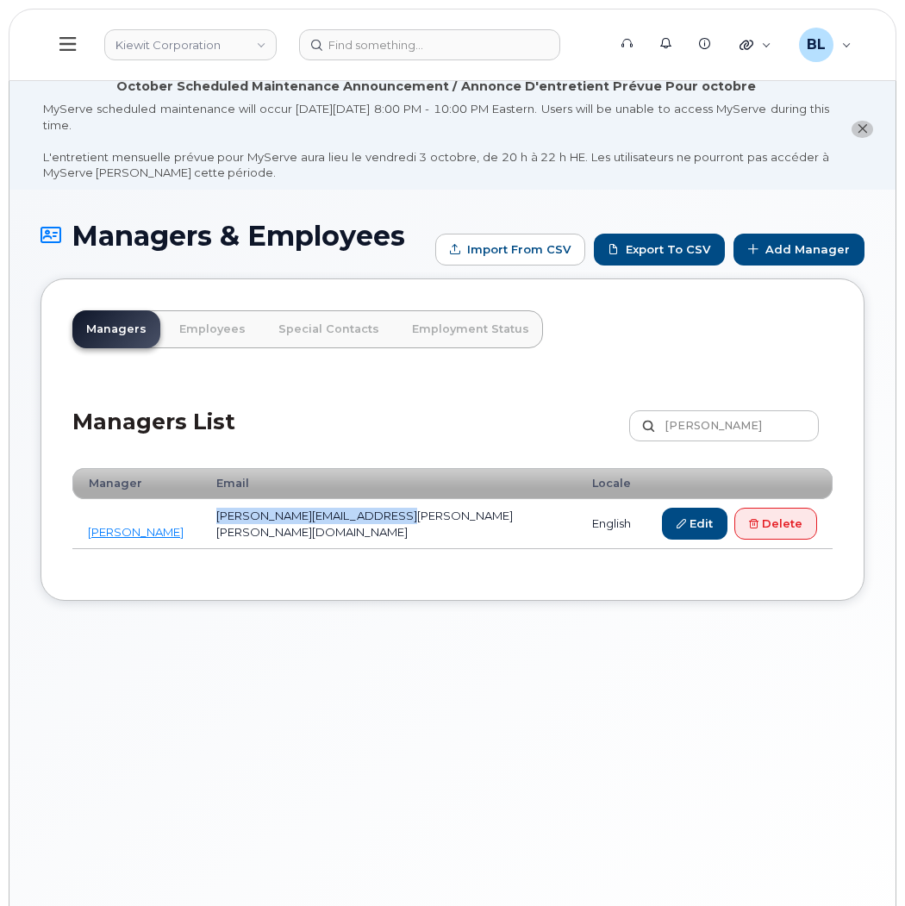
drag, startPoint x: 479, startPoint y: 531, endPoint x: 252, endPoint y: 532, distance: 227.5
click at [252, 532] on td "ALEXANDRA.JOHNSON@KIEWIT.COM" at bounding box center [389, 524] width 376 height 50
copy td "ALEXANDRA.JOHNSON@KIEWIT.COM"
drag, startPoint x: 738, startPoint y: 418, endPoint x: 172, endPoint y: 358, distance: 568.5
click at [333, 396] on div "Managers List Alexandra Customize Filter Refresh Export" at bounding box center [452, 420] width 760 height 82
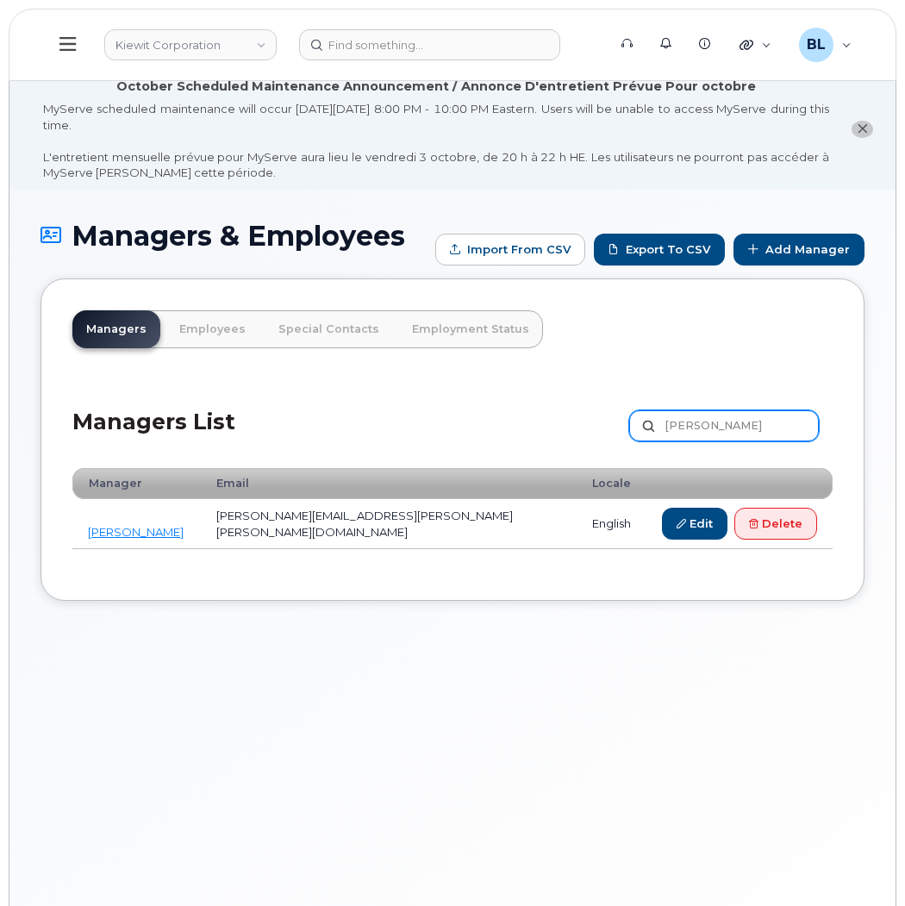
click at [757, 426] on input "[PERSON_NAME]" at bounding box center [724, 425] width 190 height 31
click at [769, 424] on input "[PERSON_NAME]" at bounding box center [724, 425] width 190 height 31
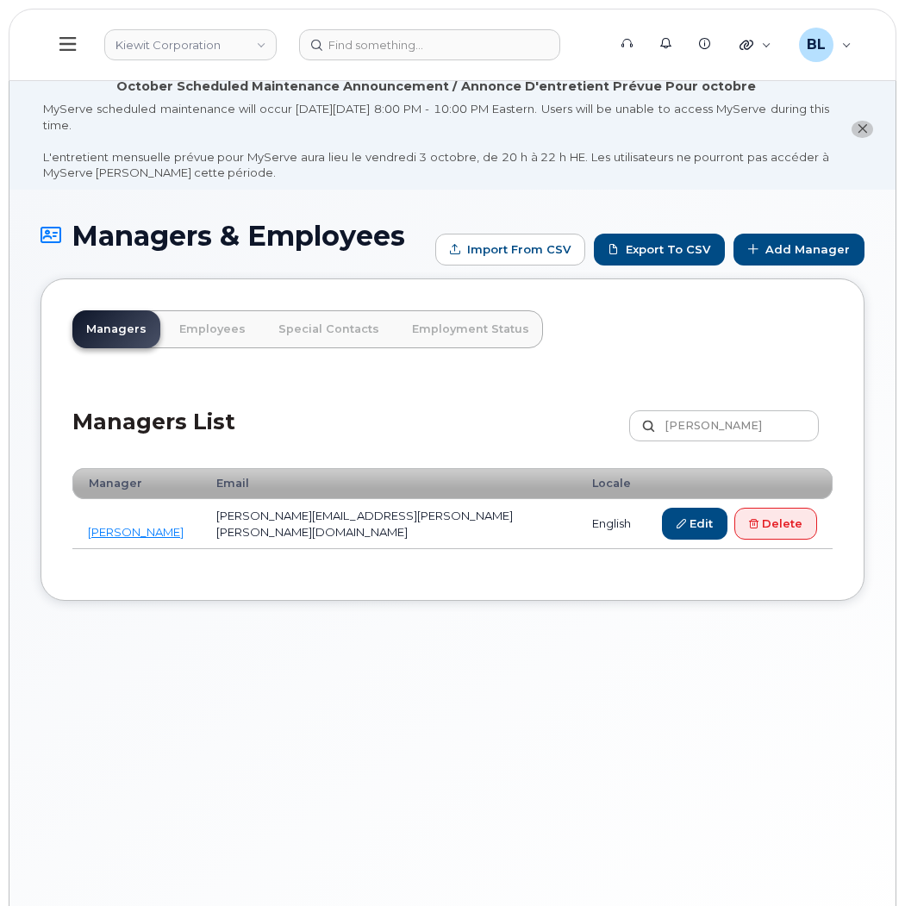
click at [513, 383] on div "Managers List Alexandra Customize Filter Refresh Export" at bounding box center [452, 420] width 760 height 82
drag, startPoint x: 751, startPoint y: 416, endPoint x: 744, endPoint y: 431, distance: 16.6
click at [751, 423] on input "[PERSON_NAME]" at bounding box center [724, 425] width 190 height 31
click at [744, 431] on input "[PERSON_NAME]" at bounding box center [724, 425] width 190 height 31
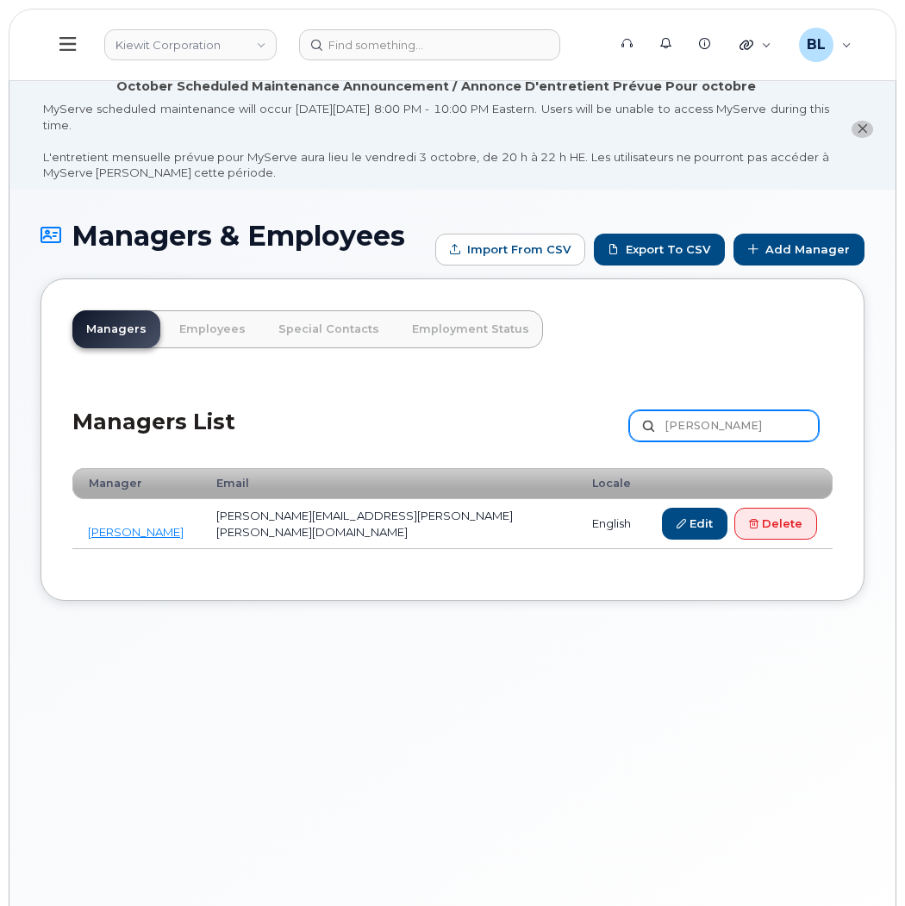
type input "Mark Erdmann"
drag, startPoint x: 432, startPoint y: 521, endPoint x: 244, endPoint y: 532, distance: 188.1
click at [244, 532] on td "MARK.ERDMANN@KIEWIT.COM" at bounding box center [390, 524] width 376 height 50
copy td "MARK.ERDMANN@KIEWIT.COM"
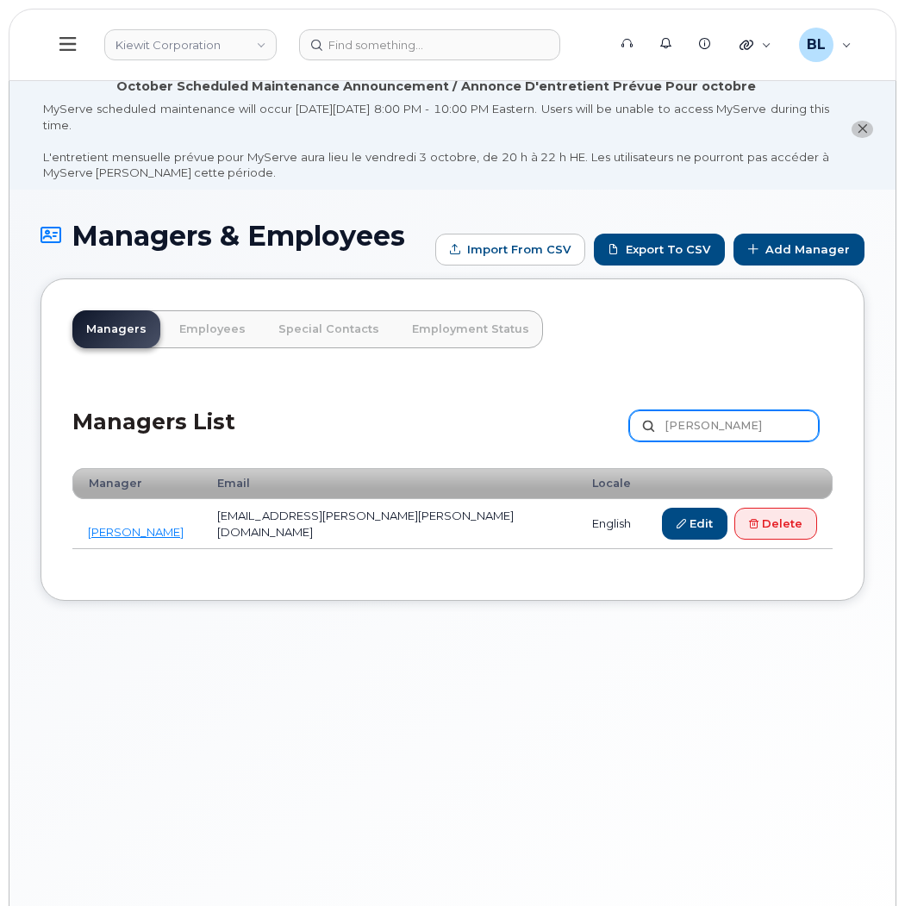
drag, startPoint x: 765, startPoint y: 423, endPoint x: 277, endPoint y: 414, distance: 487.8
click at [375, 417] on div "Managers List Mark Erdmann Customize Filter Refresh Export" at bounding box center [452, 420] width 760 height 82
type input "A"
type input "[PERSON_NAME]"
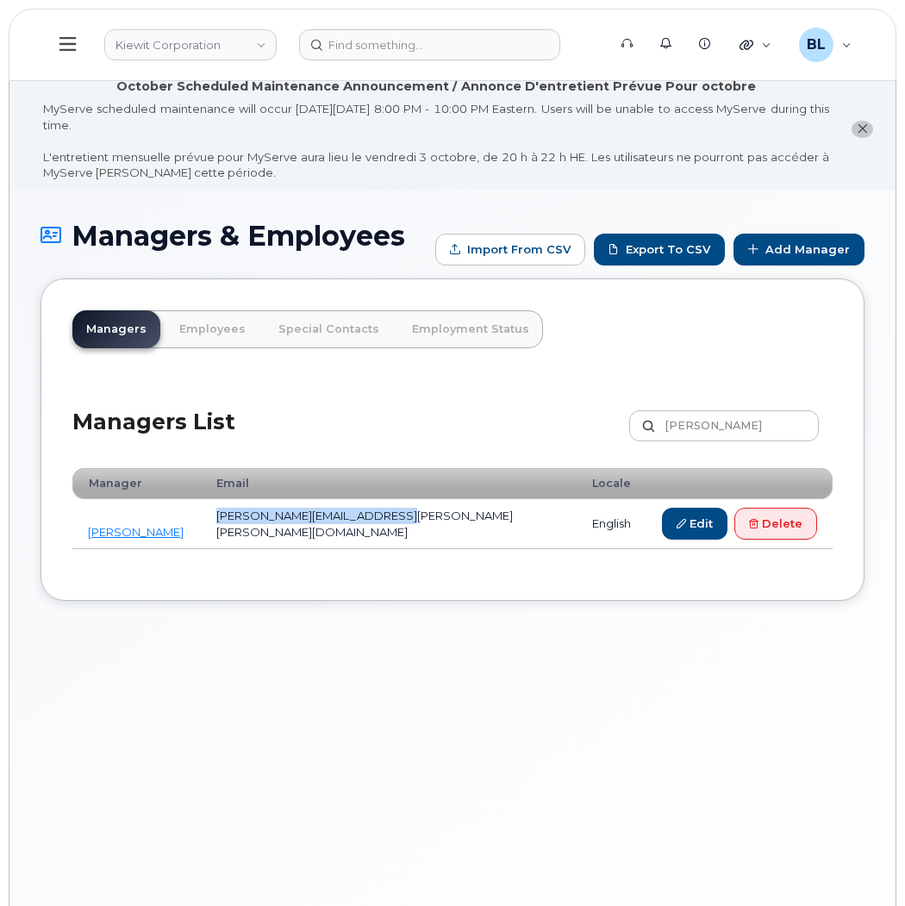
drag, startPoint x: 488, startPoint y: 514, endPoint x: 250, endPoint y: 530, distance: 238.3
click at [250, 530] on td "[PERSON_NAME][EMAIL_ADDRESS][PERSON_NAME][PERSON_NAME][DOMAIN_NAME]" at bounding box center [389, 524] width 376 height 50
copy td "[PERSON_NAME][EMAIL_ADDRESS][PERSON_NAME][PERSON_NAME][DOMAIN_NAME]"
